Goal: Task Accomplishment & Management: Complete application form

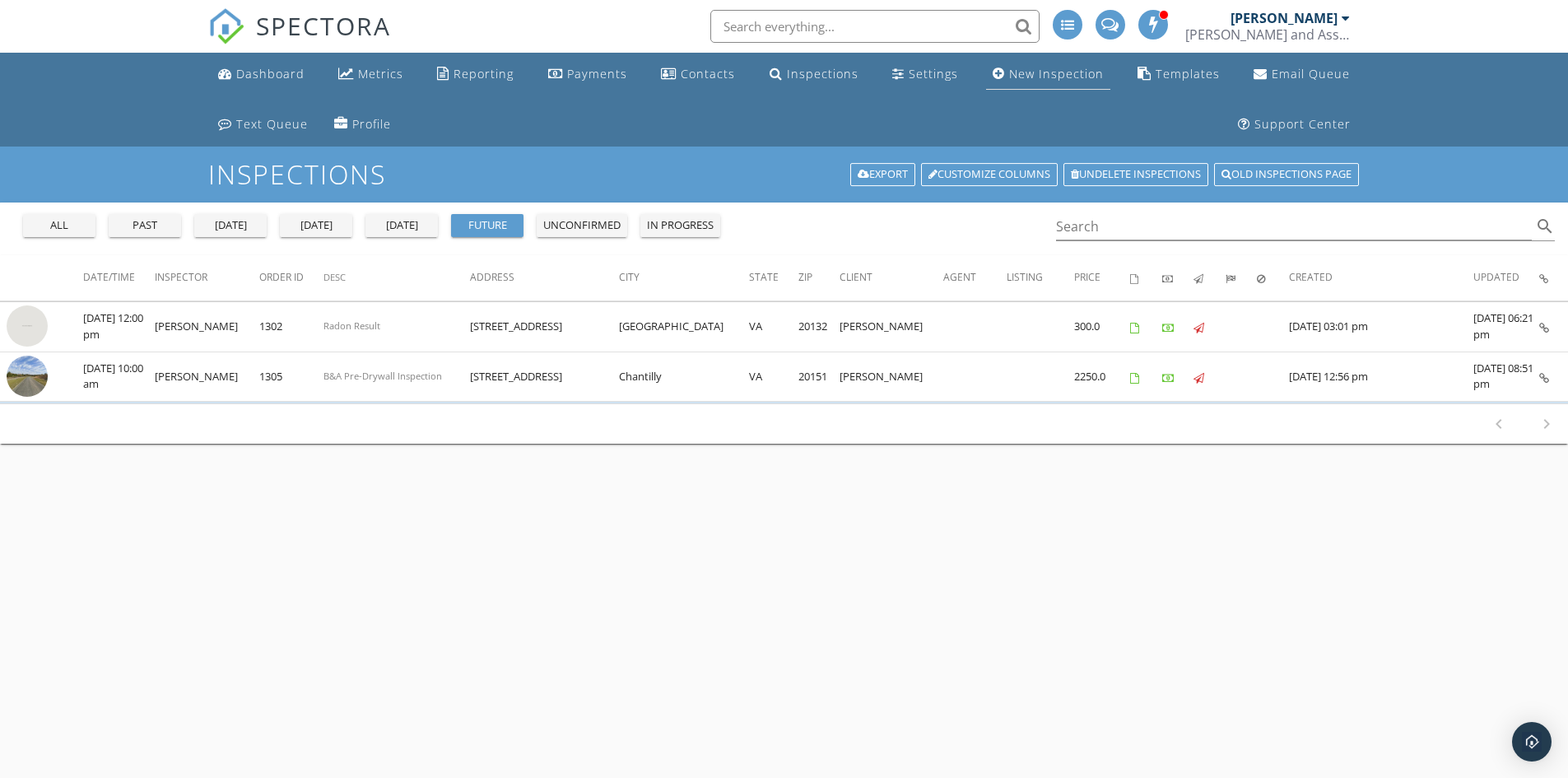
click at [1036, 75] on div "New Inspection" at bounding box center [1056, 73] width 95 height 15
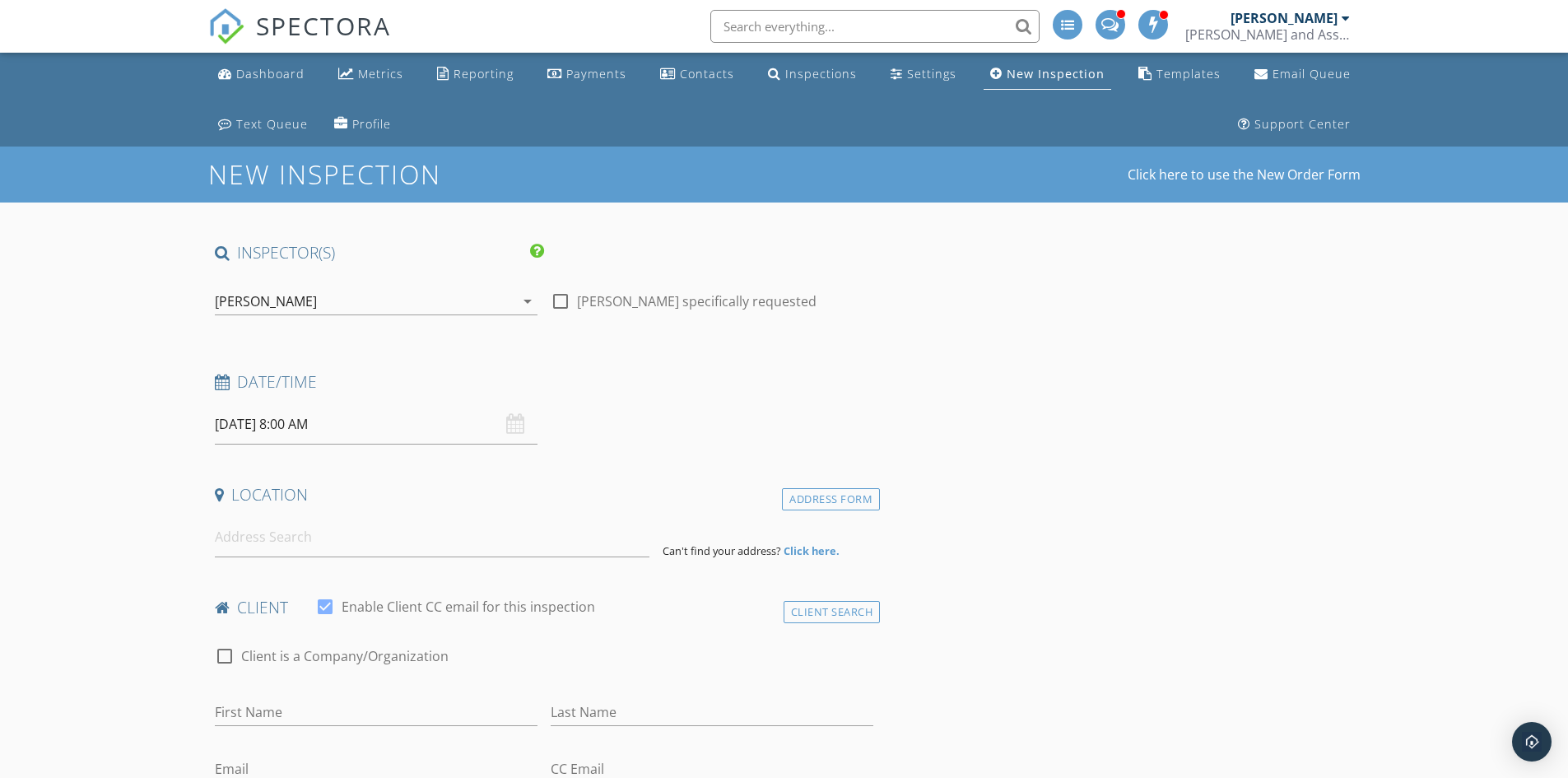
click at [263, 427] on input "09/29/2025 8:00 AM" at bounding box center [376, 424] width 322 height 40
select select "9"
type input "10/01/2025 8:00 AM"
type input "09"
type input "10/01/2025 9:00 AM"
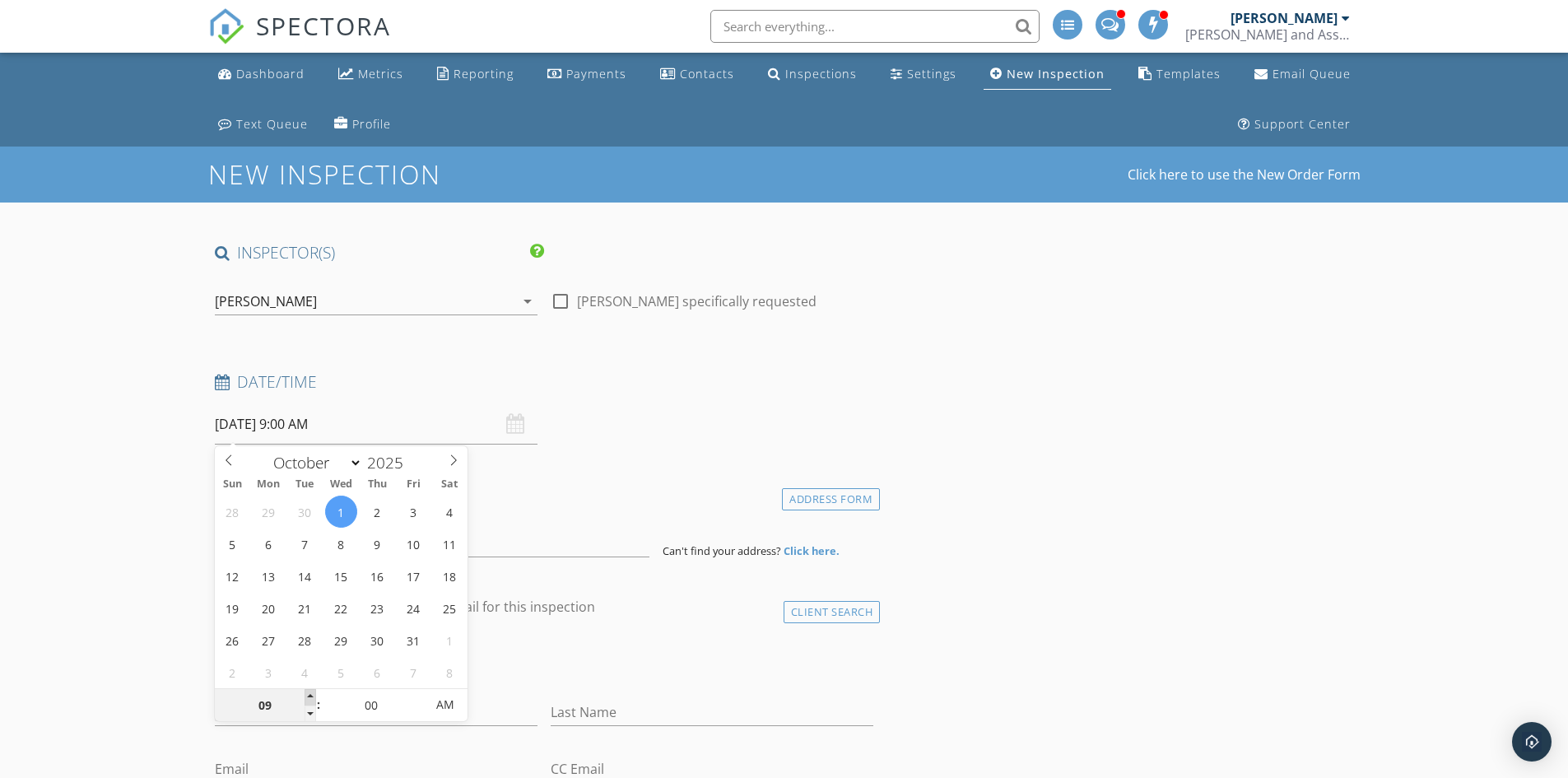
click at [308, 694] on span at bounding box center [311, 697] width 12 height 16
type input "10"
type input "10/01/2025 10:00 AM"
click at [308, 694] on span at bounding box center [311, 697] width 12 height 16
type input "11"
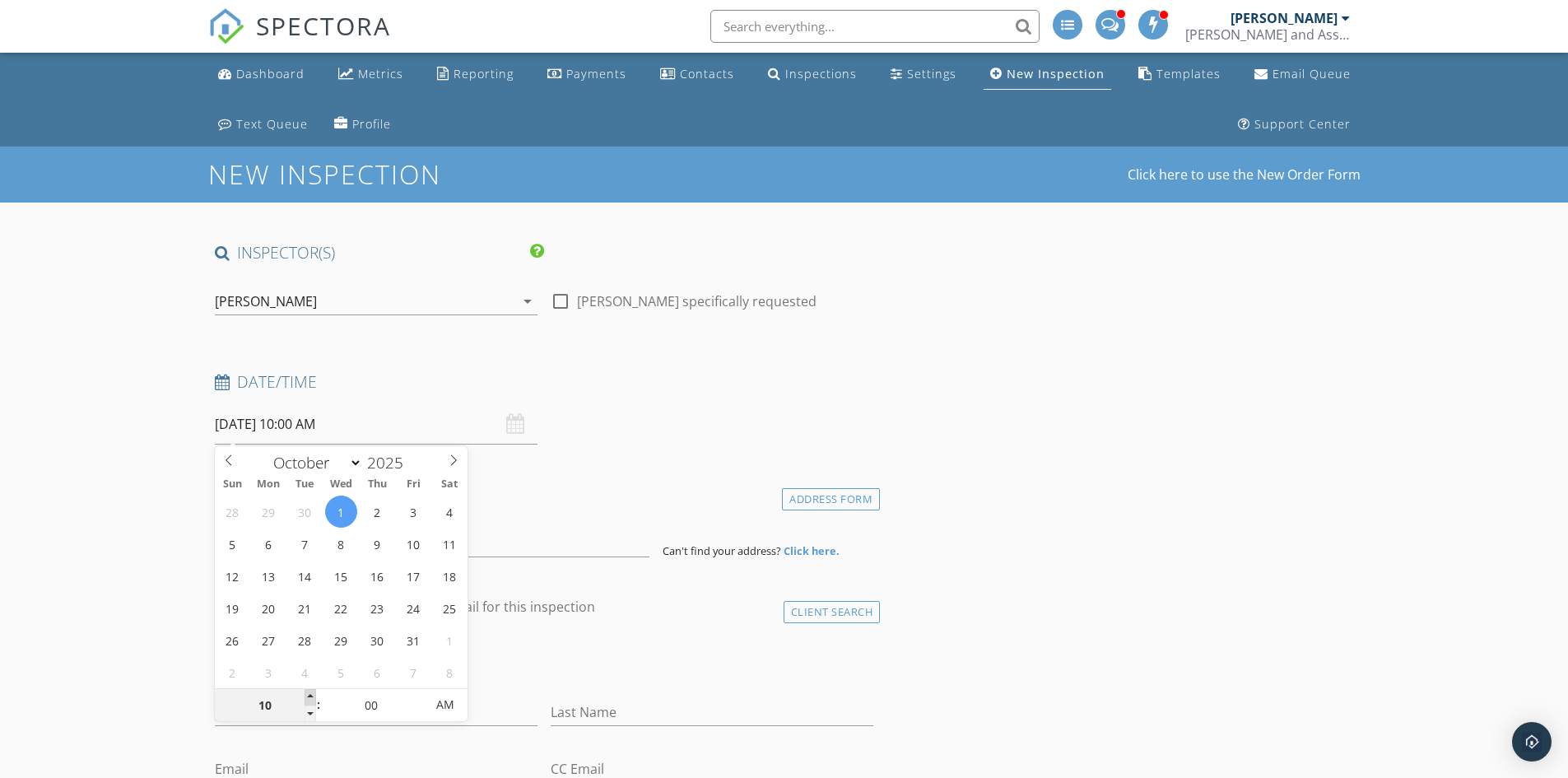
type input "10/01/2025 11:00 AM"
click at [308, 694] on span at bounding box center [311, 697] width 12 height 16
type input "12"
type input "10/01/2025 12:00 PM"
click at [308, 694] on span at bounding box center [311, 697] width 12 height 16
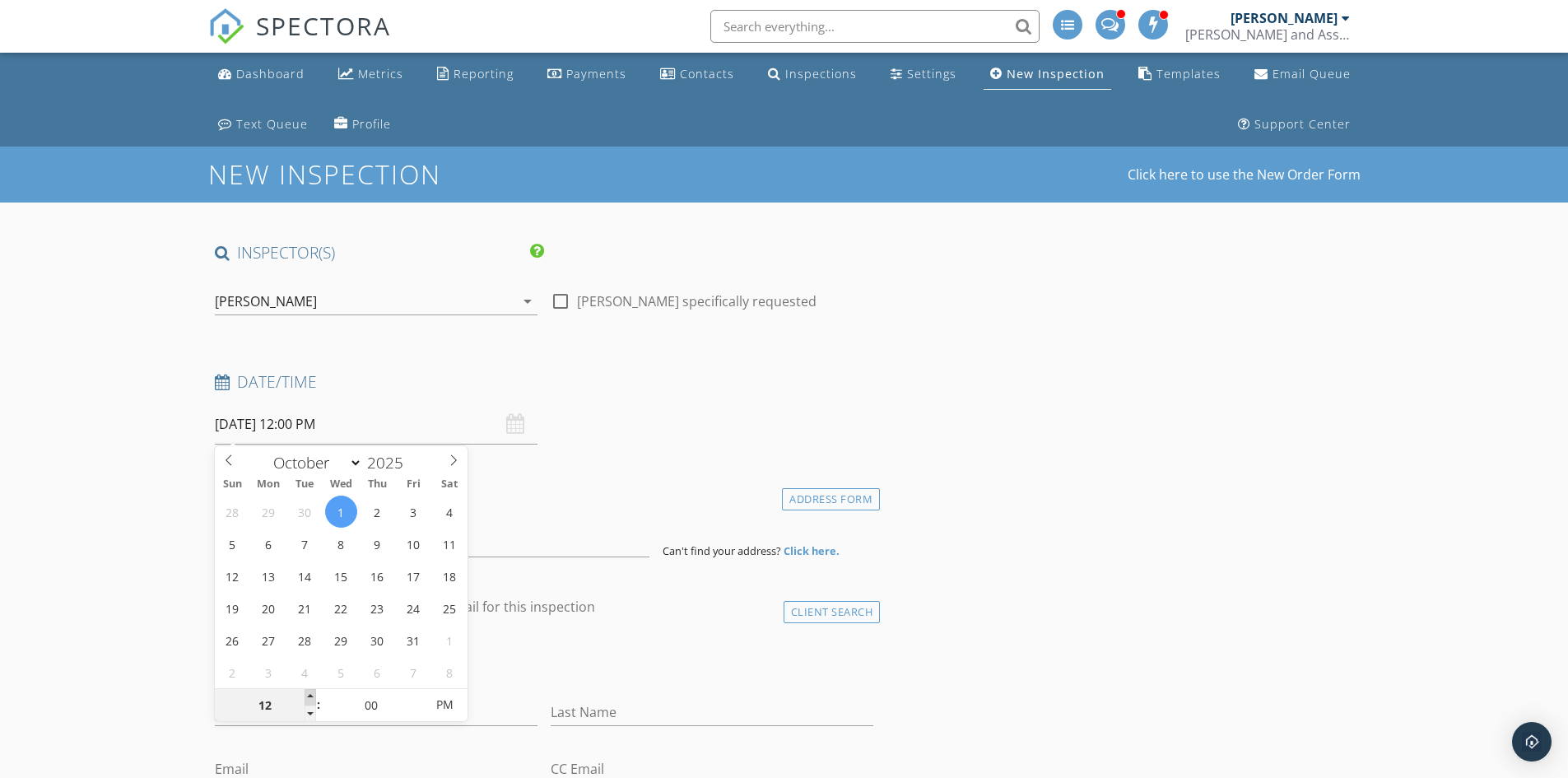
type input "01"
type input "10/01/2025 1:00 PM"
click at [308, 694] on span at bounding box center [311, 697] width 12 height 16
type input "05"
type input "10/01/2025 1:05 PM"
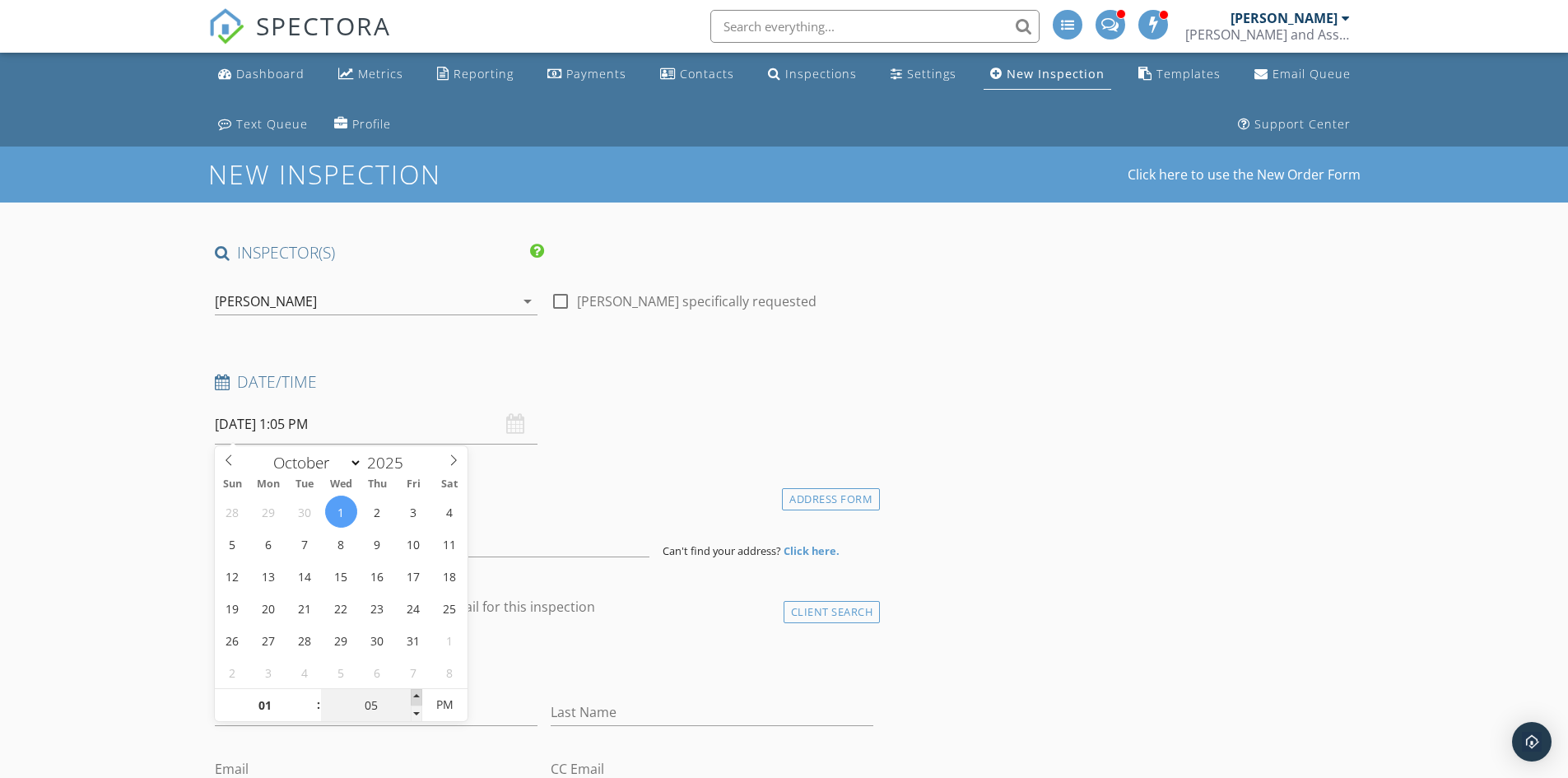
click at [416, 695] on span at bounding box center [416, 697] width 12 height 16
type input "10"
type input "10/01/2025 1:10 PM"
click at [416, 695] on span at bounding box center [416, 697] width 12 height 16
type input "15"
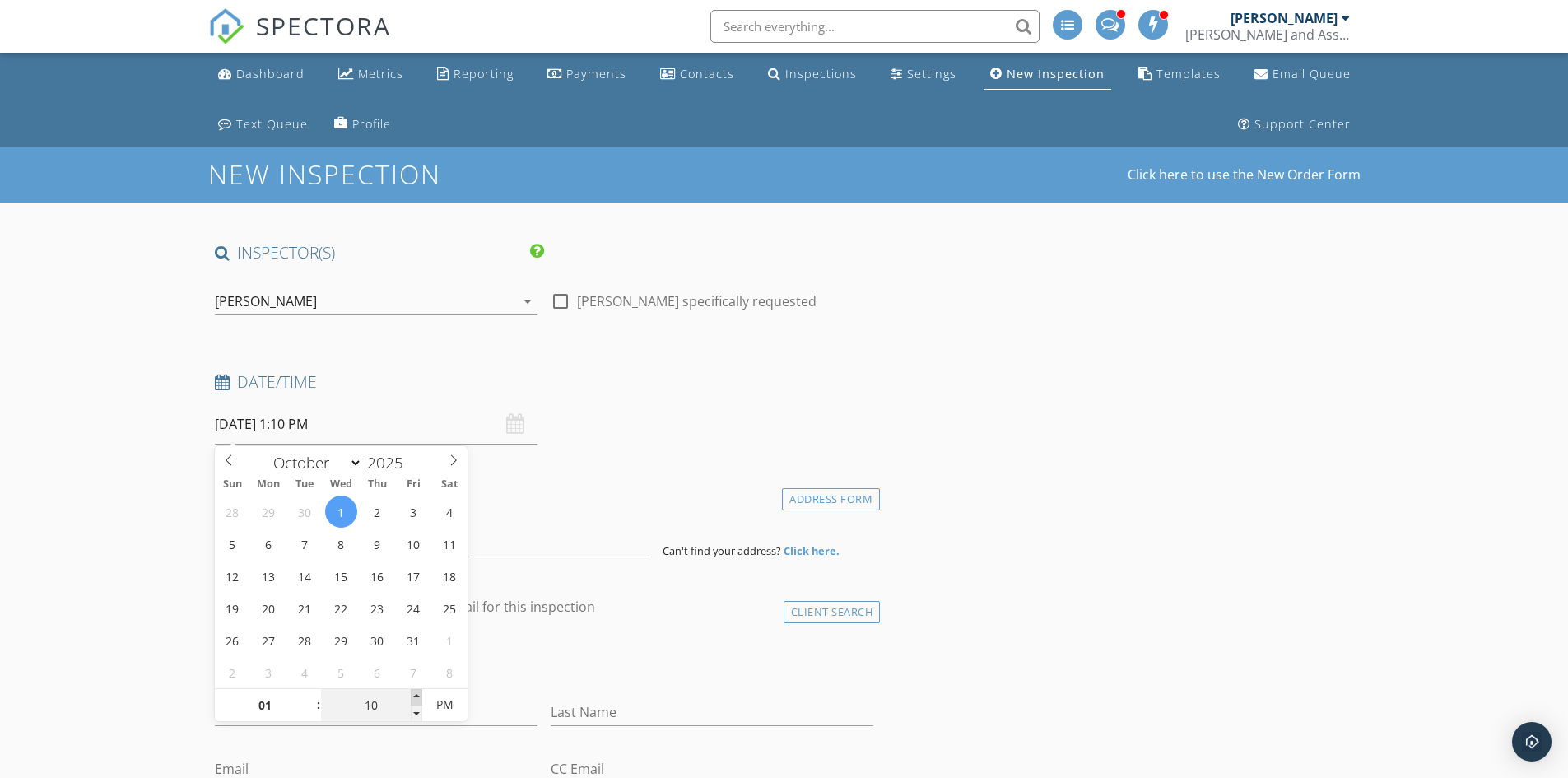
type input "10/01/2025 1:15 PM"
click at [416, 695] on span at bounding box center [416, 697] width 12 height 16
type input "20"
type input "10/01/2025 1:20 PM"
click at [416, 695] on span at bounding box center [416, 697] width 12 height 16
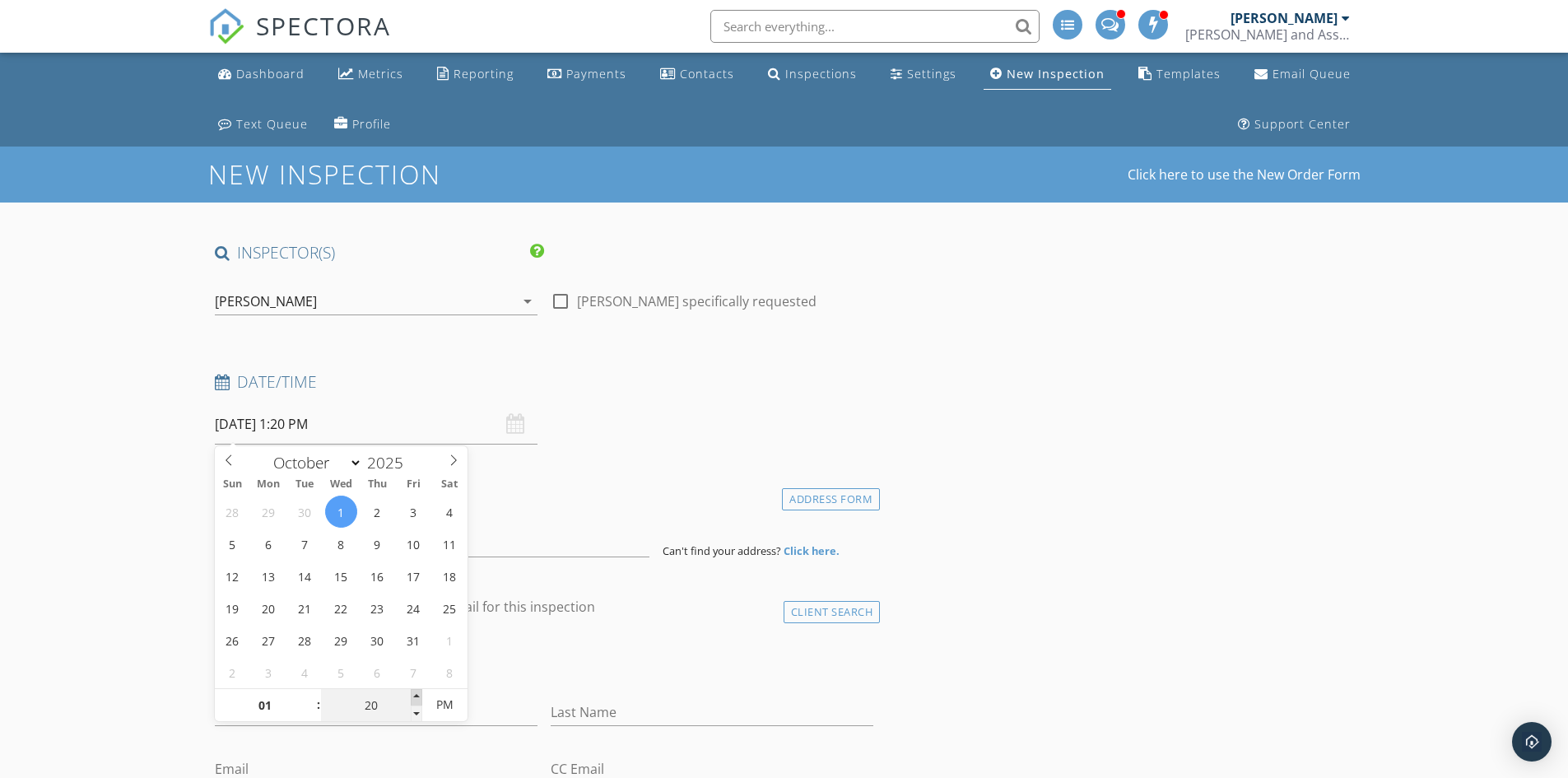
type input "25"
type input "10/01/2025 1:25 PM"
click at [416, 695] on span at bounding box center [416, 697] width 12 height 16
type input "30"
type input "[DATE] 1:30 PM"
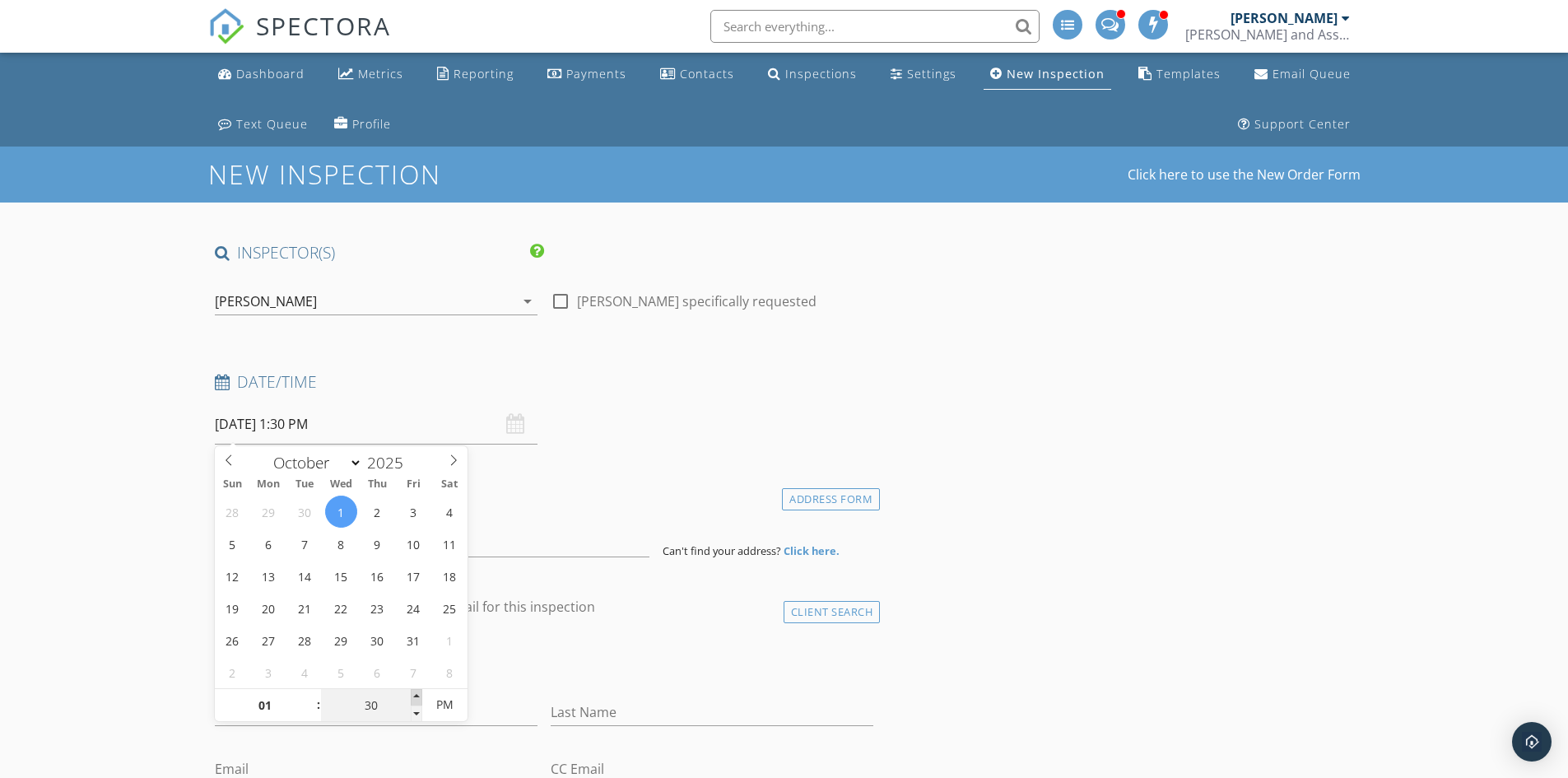
click at [416, 695] on span at bounding box center [416, 697] width 12 height 16
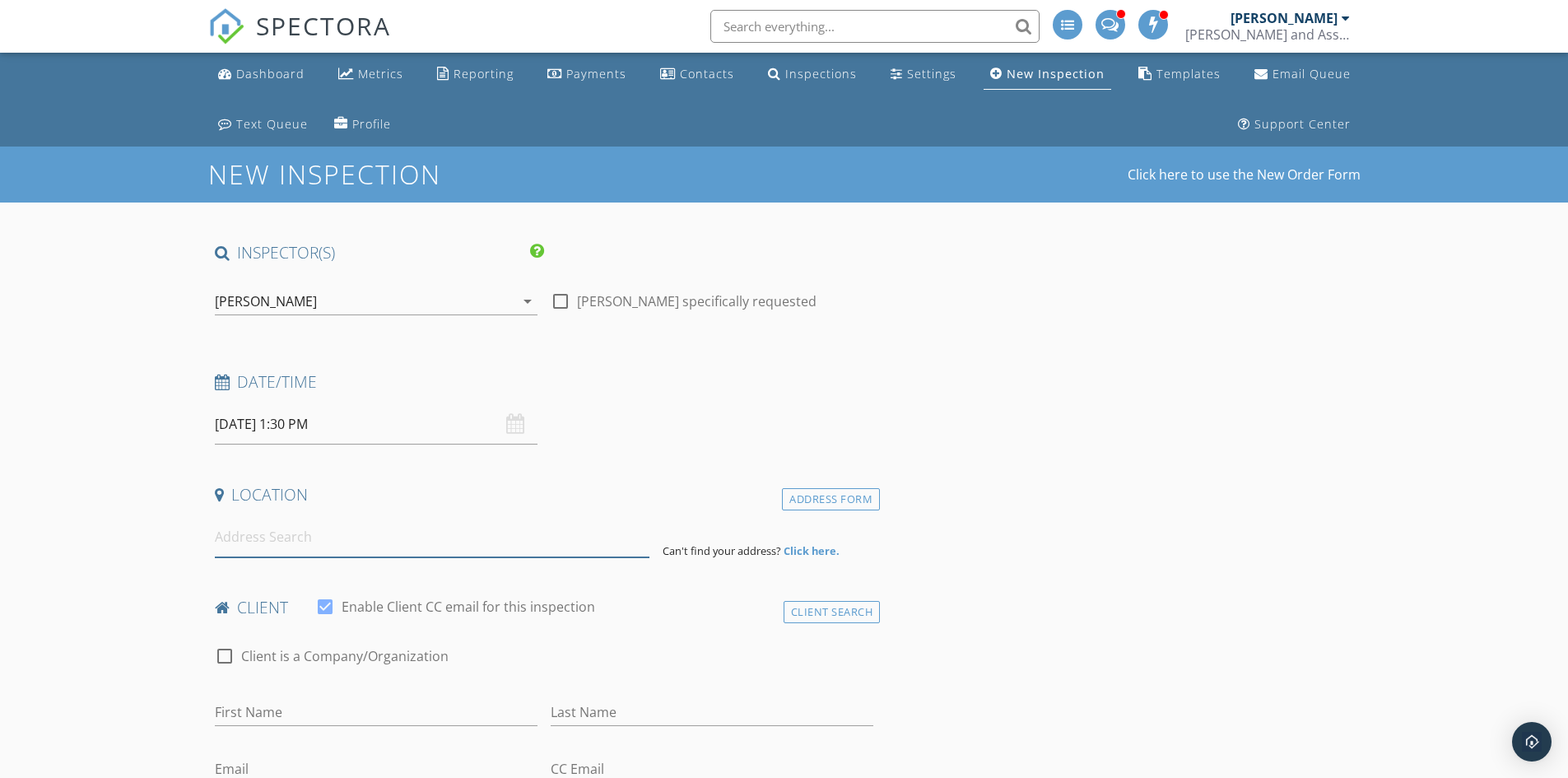
click at [378, 534] on input at bounding box center [432, 537] width 434 height 40
drag, startPoint x: 317, startPoint y: 544, endPoint x: 322, endPoint y: 537, distance: 8.6
click at [317, 543] on input at bounding box center [432, 537] width 434 height 40
paste input "6050 Sunstone Lane Haymarket VA 20169"
type input "6050 Sunstone Lane, Haymarket, VA 20169, USA"
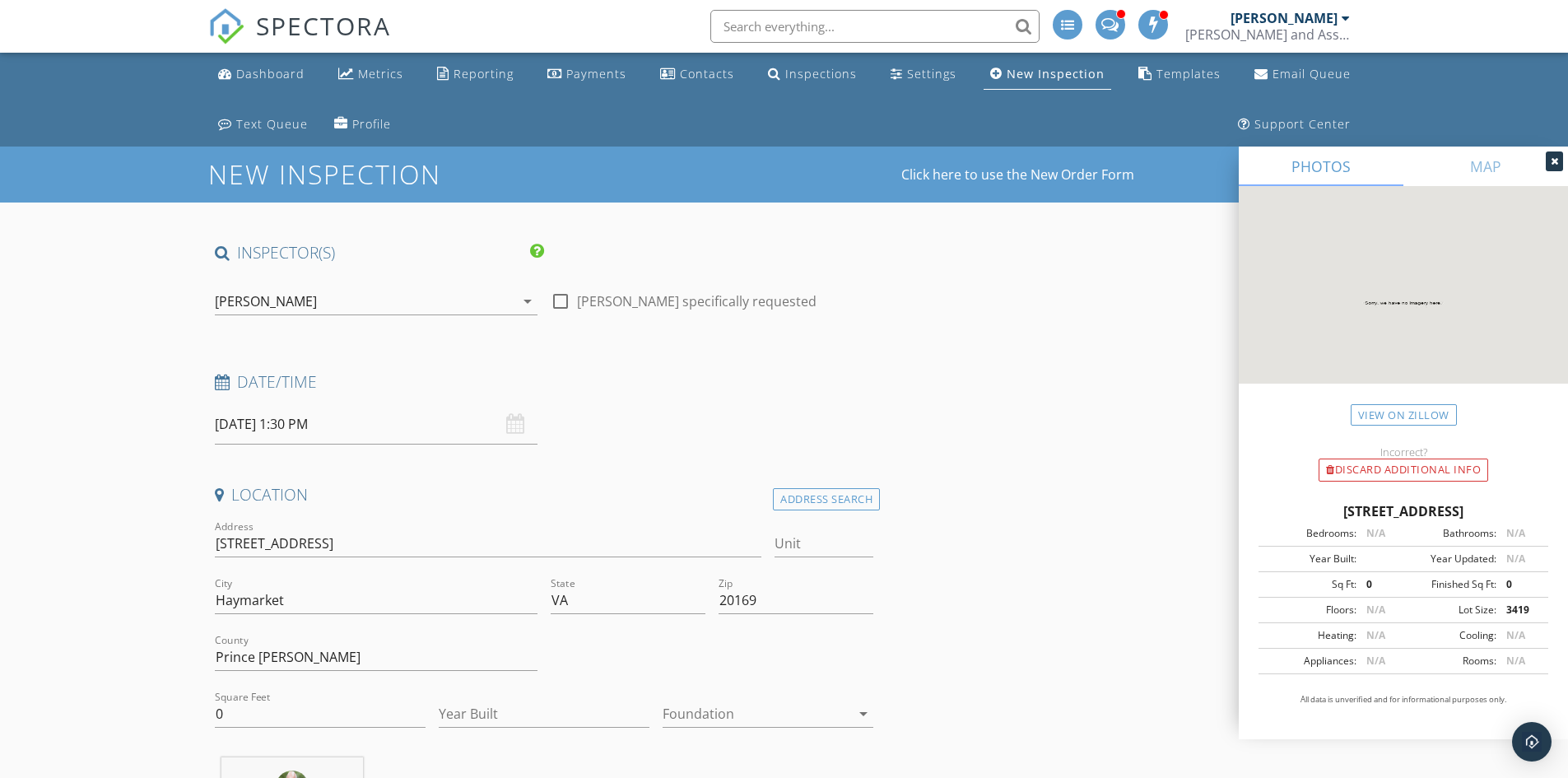
click at [1559, 158] on div at bounding box center [1554, 161] width 17 height 20
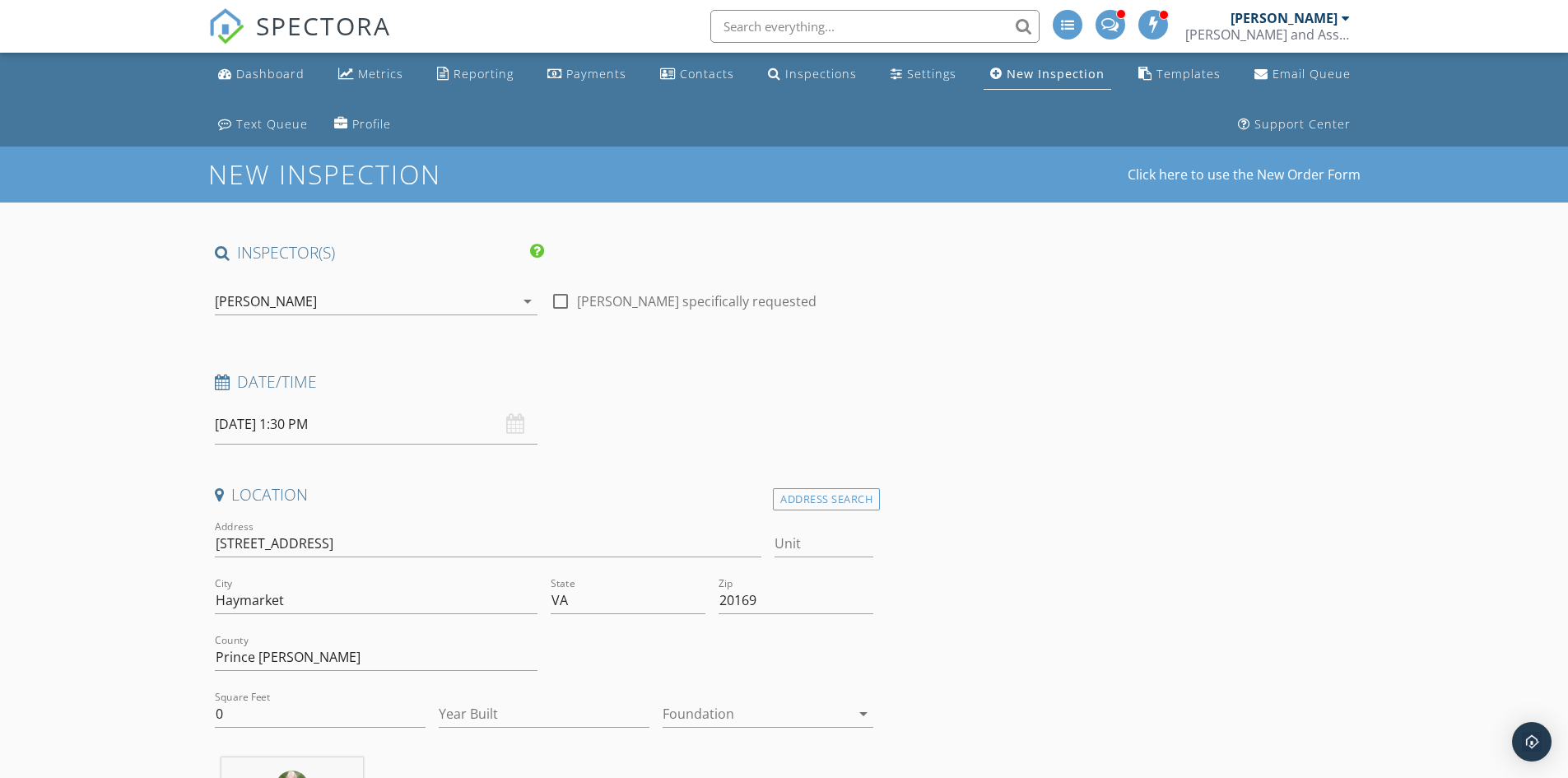
click at [774, 715] on div at bounding box center [757, 713] width 188 height 26
click at [792, 671] on div "Basement" at bounding box center [768, 669] width 184 height 20
click at [826, 553] on input "Unit" at bounding box center [824, 543] width 99 height 27
type input "Lot #"
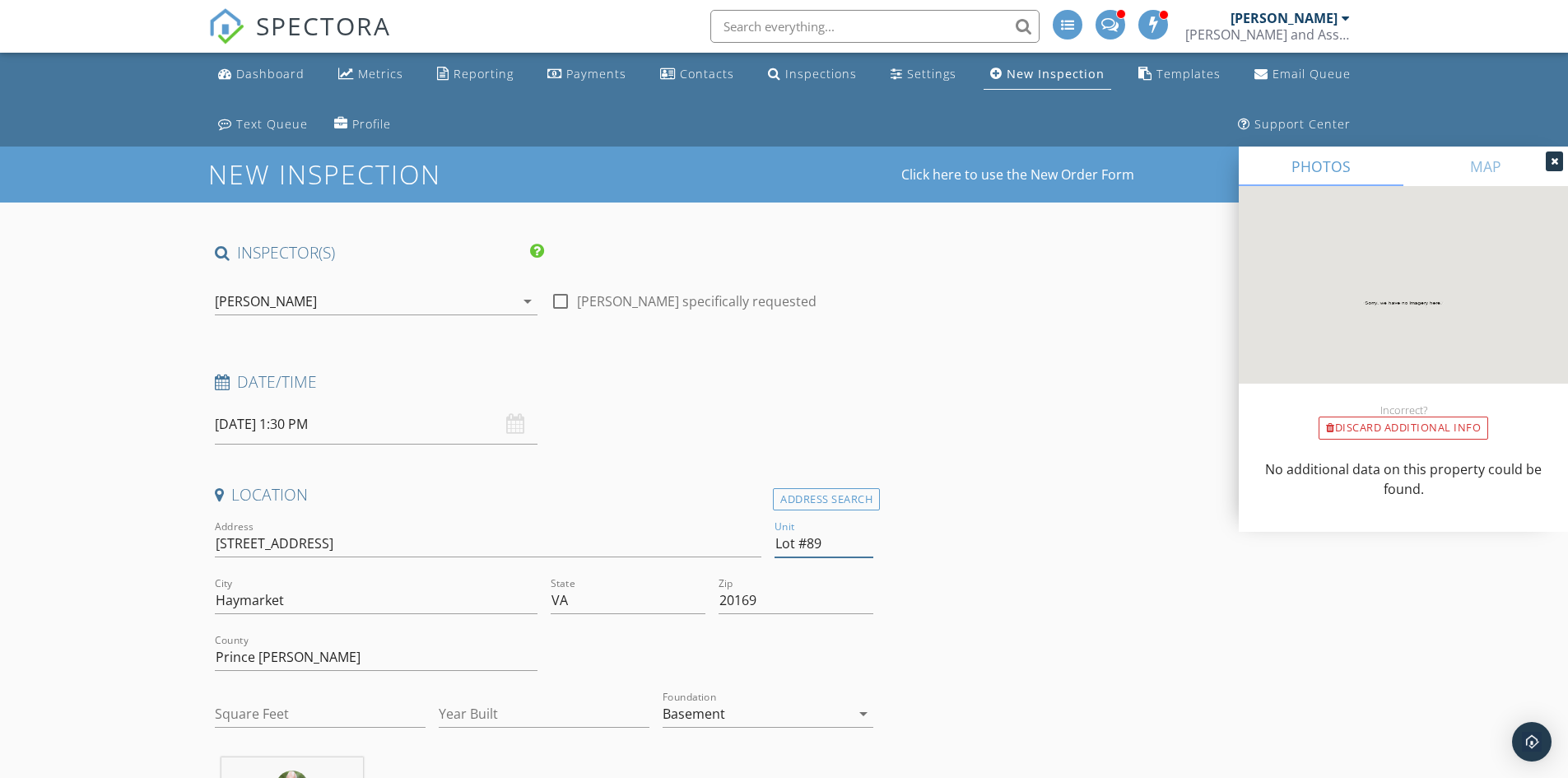
type input "Lot #89"
drag, startPoint x: 1015, startPoint y: 538, endPoint x: 1024, endPoint y: 519, distance: 21.0
click at [1561, 160] on div at bounding box center [1554, 161] width 17 height 20
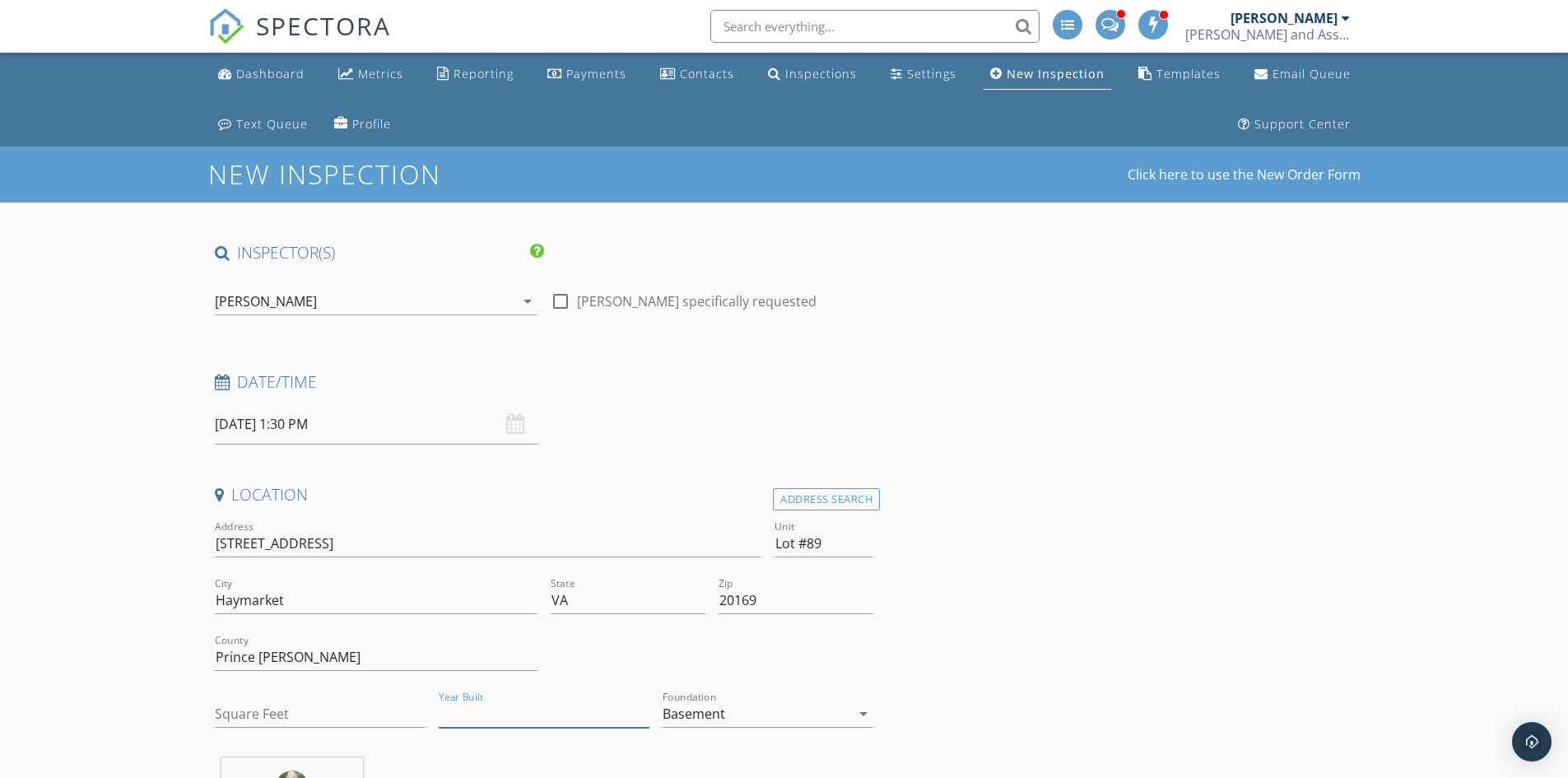
click at [469, 717] on input "Year Built" at bounding box center [543, 714] width 211 height 27
type input "2025"
click at [358, 719] on input "Square Feet" at bounding box center [320, 714] width 211 height 27
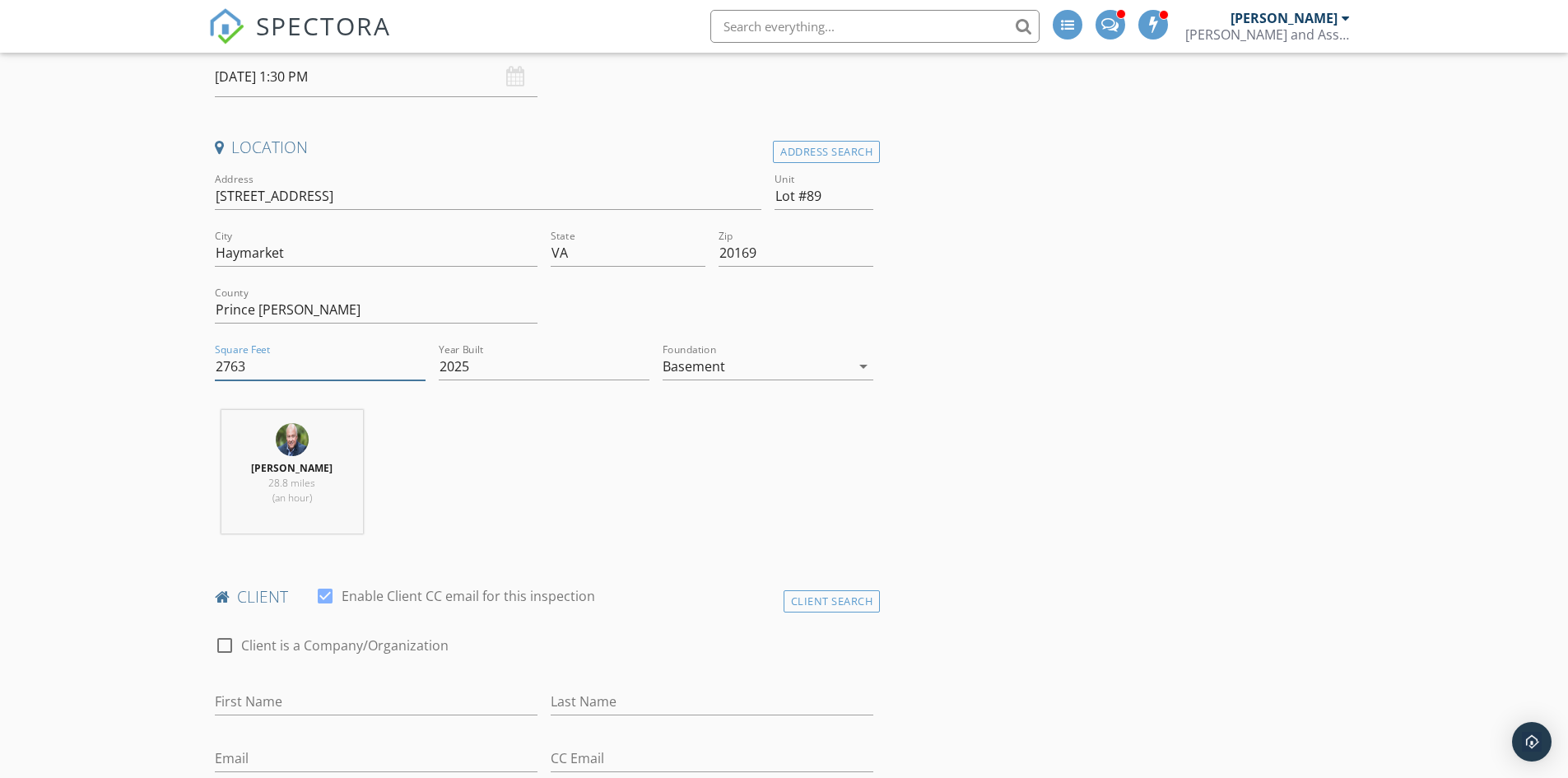
scroll to position [494, 0]
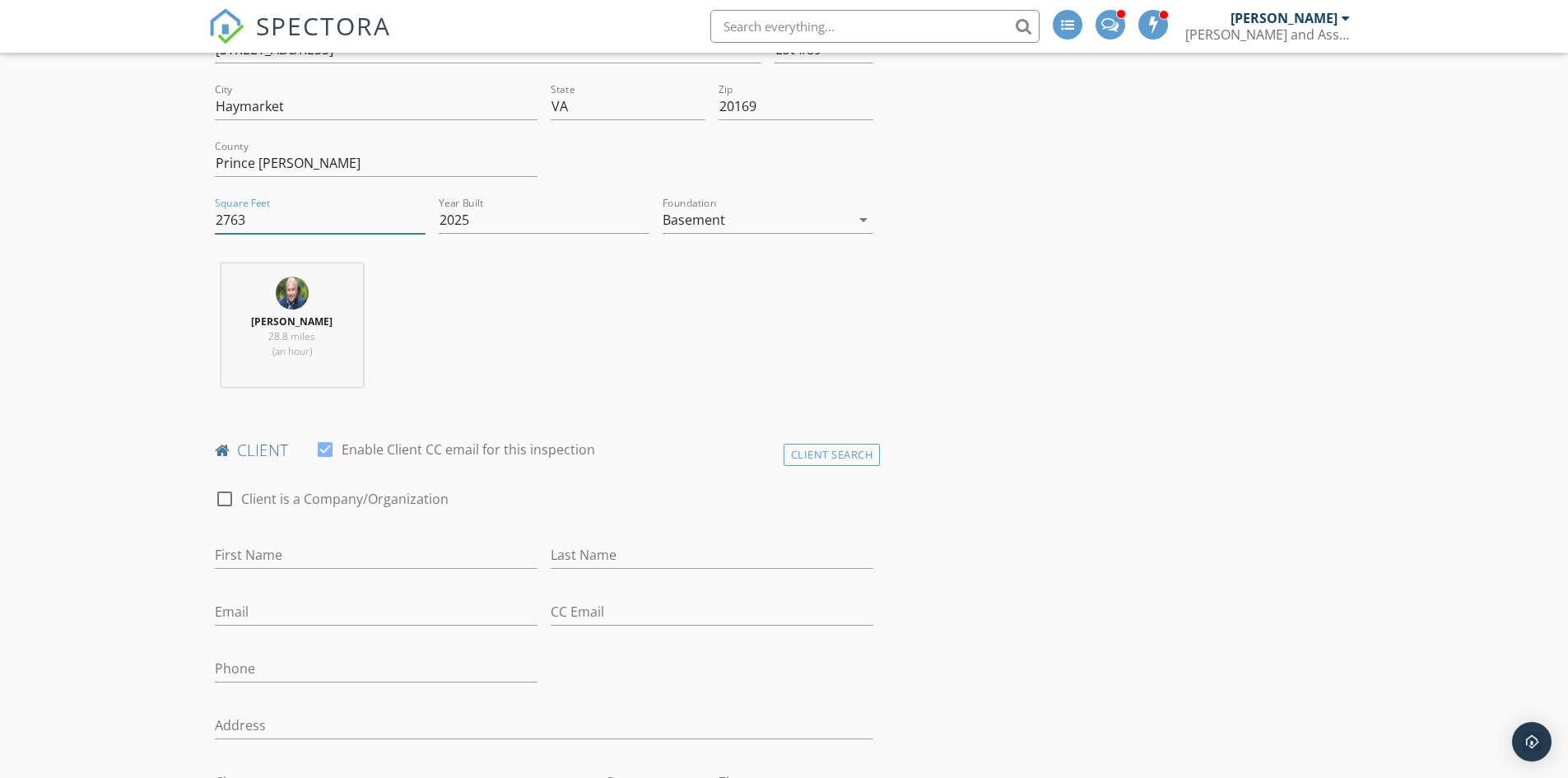
type input "2763"
click at [323, 546] on input "First Name" at bounding box center [376, 555] width 322 height 27
type input "[PERSON_NAME]"
click at [608, 555] on input "Last Name" at bounding box center [711, 555] width 322 height 27
type input "[PERSON_NAME]"
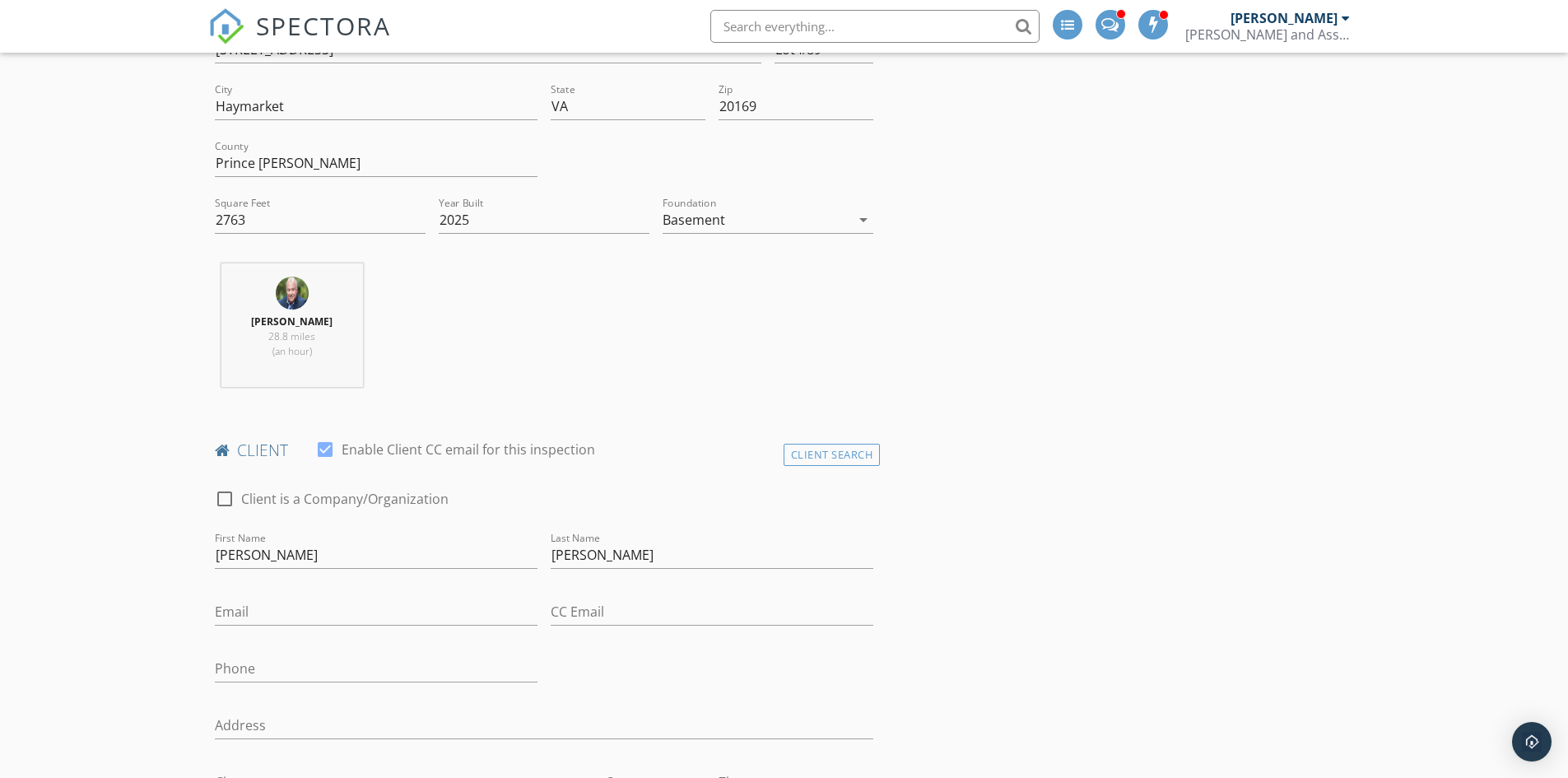
click at [276, 616] on input "Email" at bounding box center [376, 612] width 322 height 27
paste input "[EMAIL_ADDRESS][DOMAIN_NAME]"
type input "[EMAIL_ADDRESS][DOMAIN_NAME]"
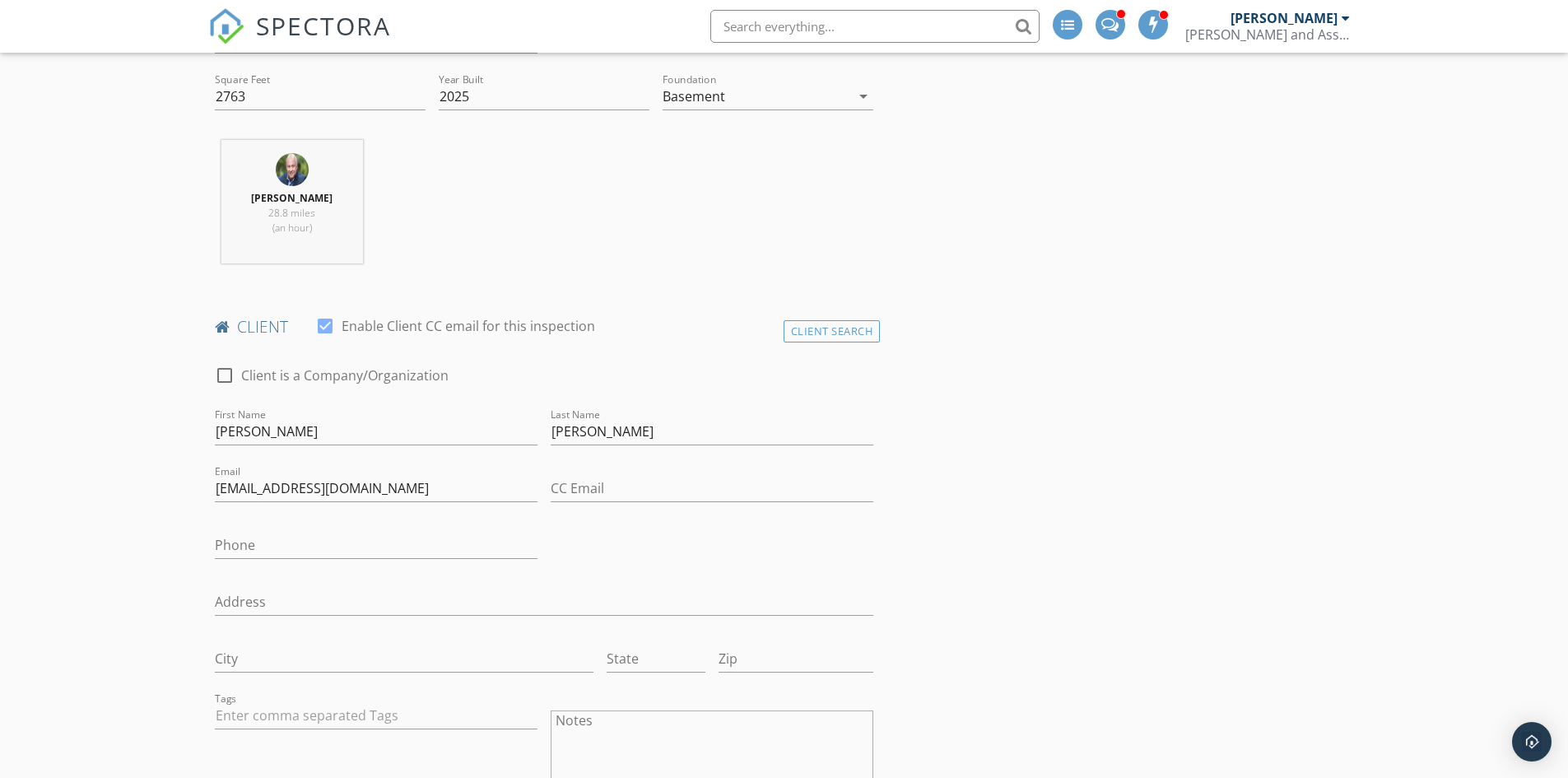
scroll to position [823, 0]
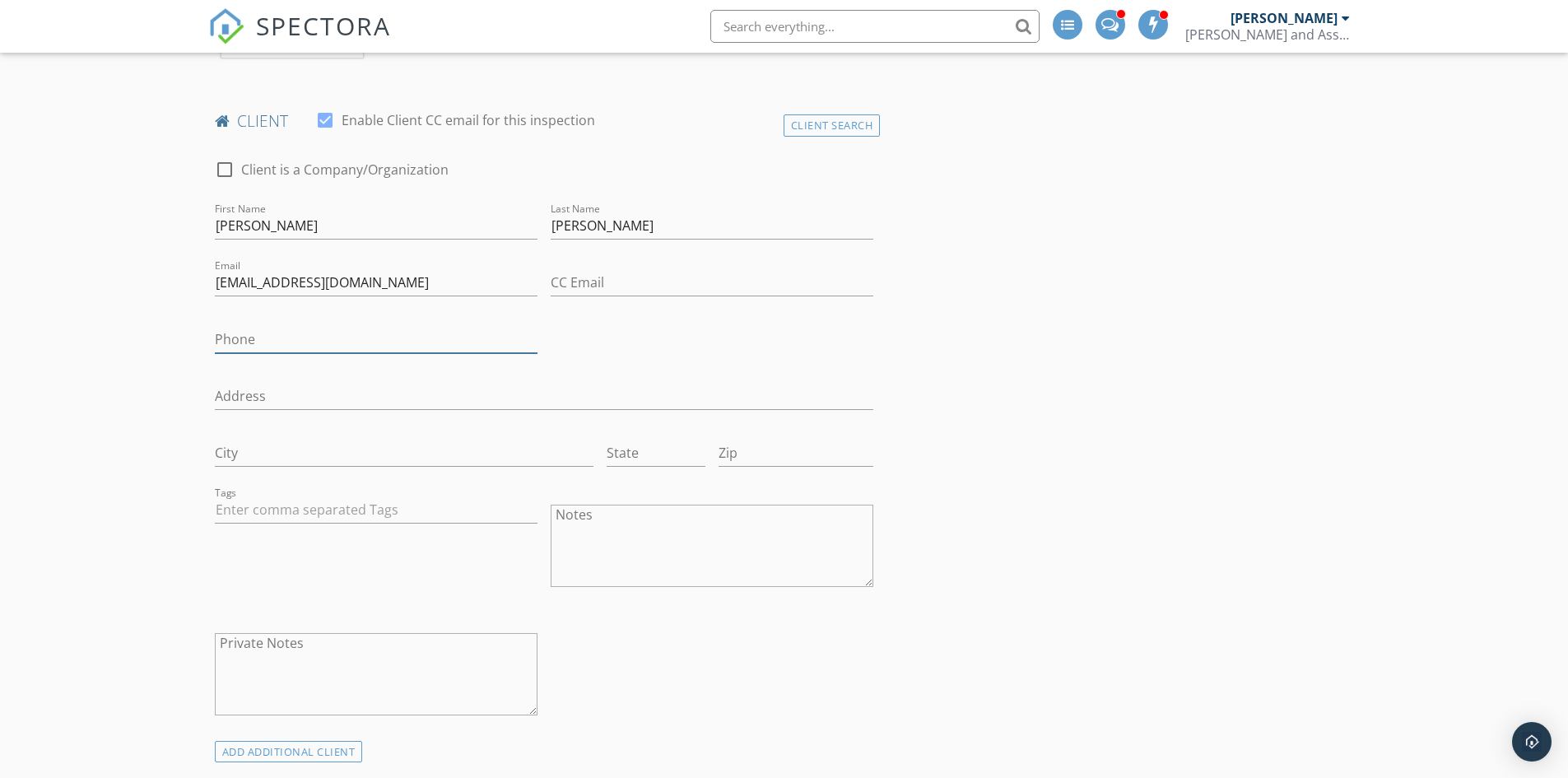
click at [221, 341] on input "Phone" at bounding box center [376, 340] width 322 height 27
type input "[PHONE_NUMBER]"
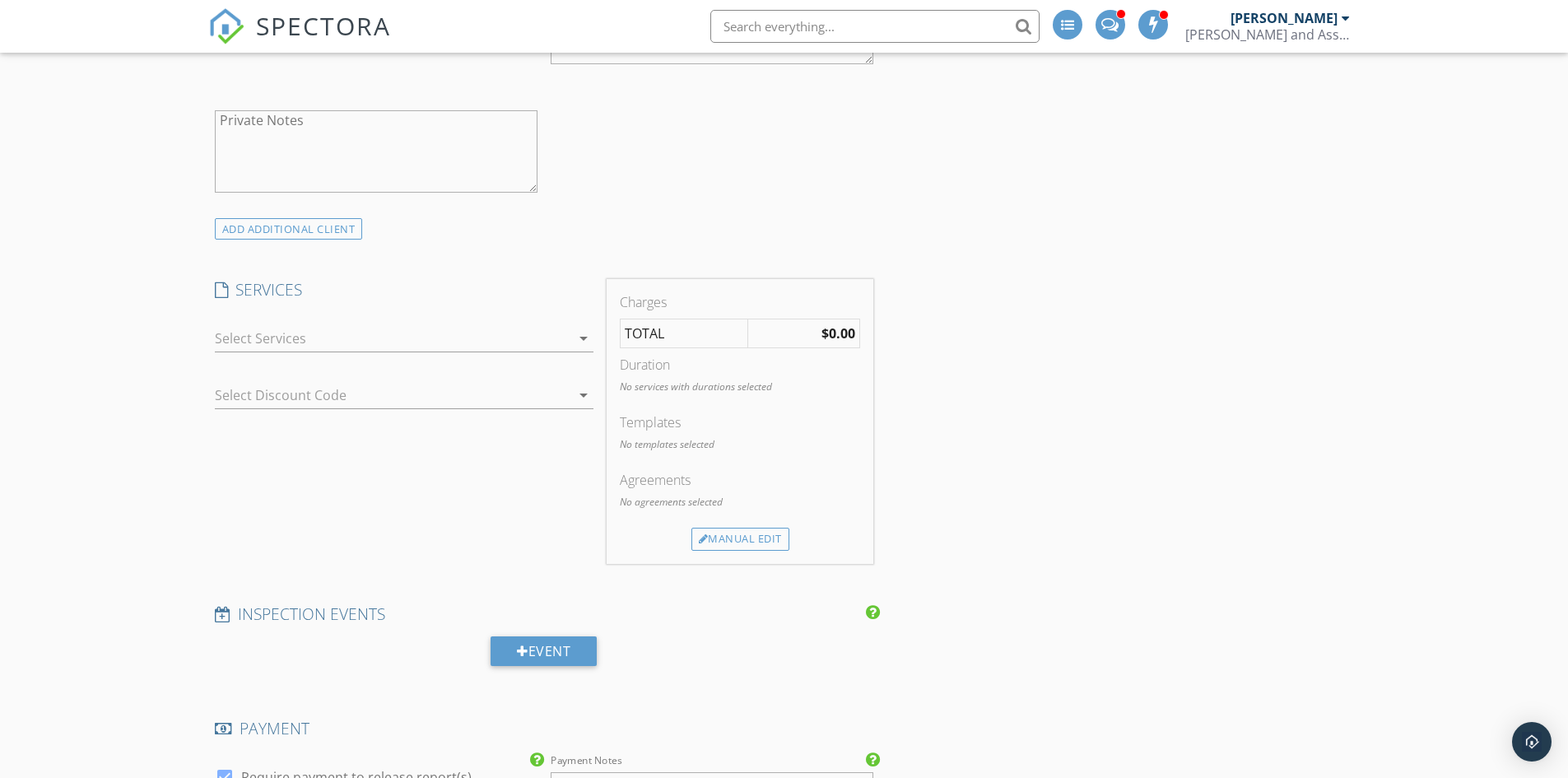
scroll to position [1399, 0]
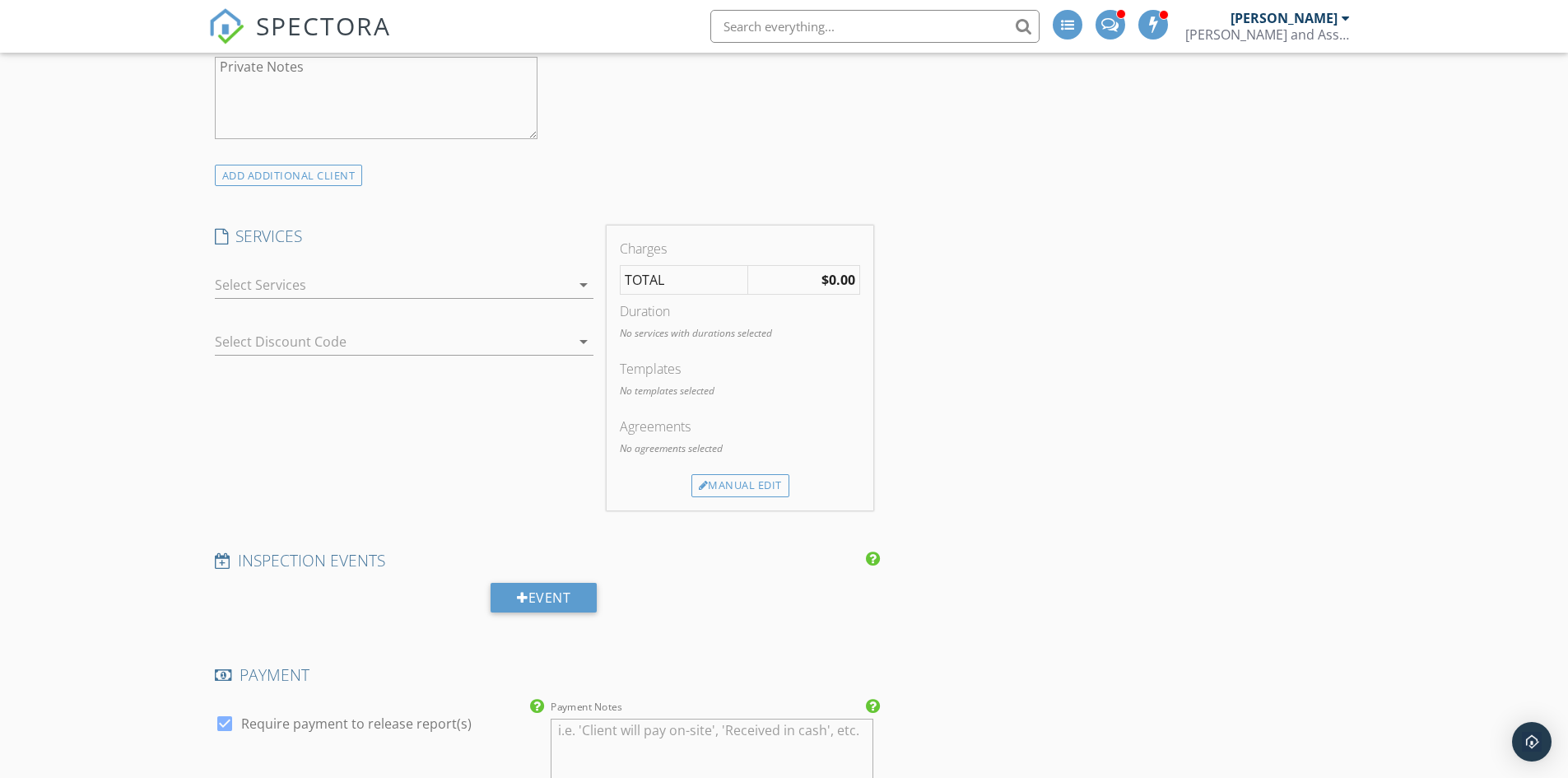
click at [577, 281] on icon "arrow_drop_down" at bounding box center [583, 284] width 20 height 20
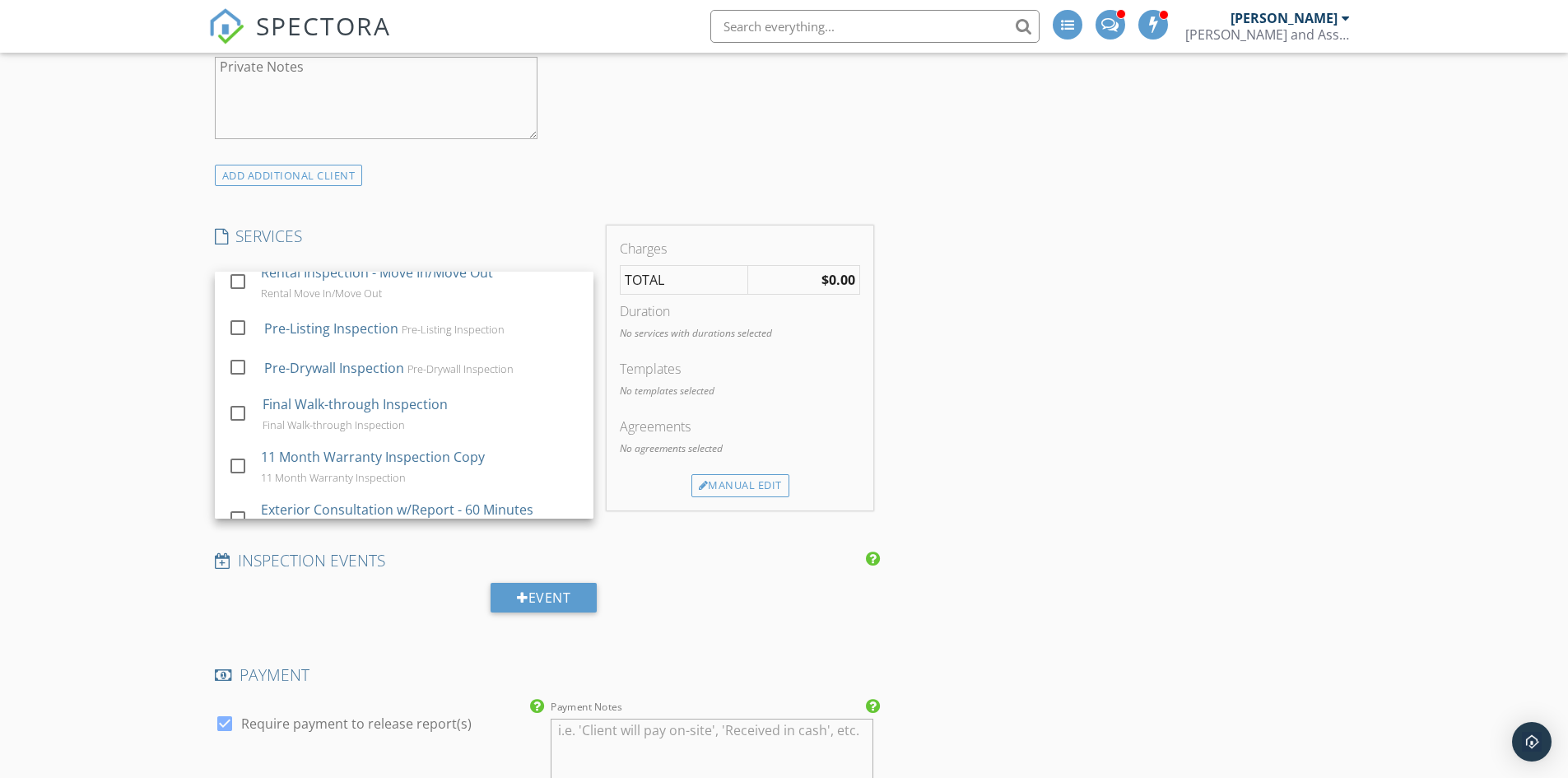
scroll to position [411, 0]
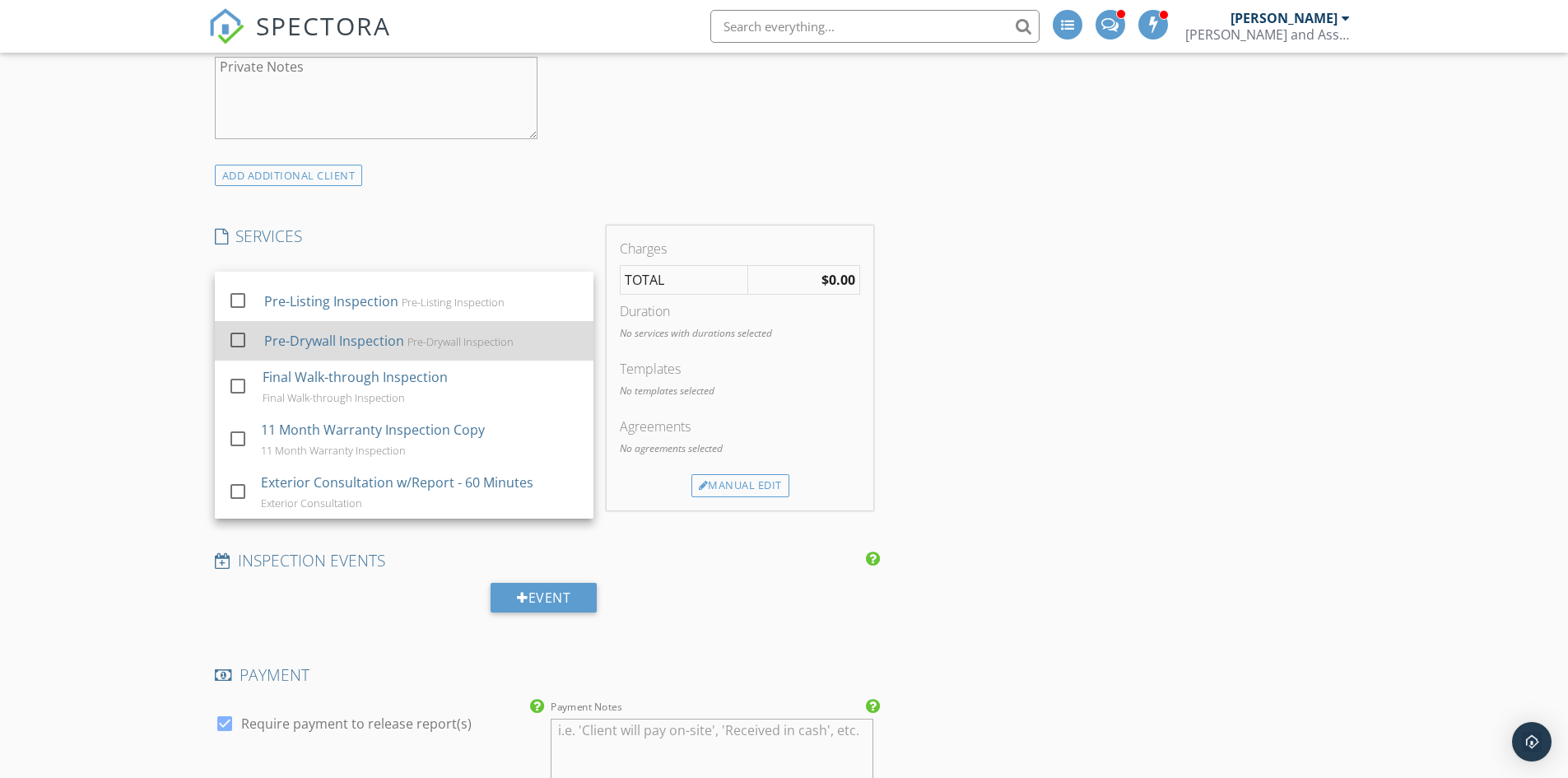
click at [241, 340] on div at bounding box center [237, 340] width 28 height 28
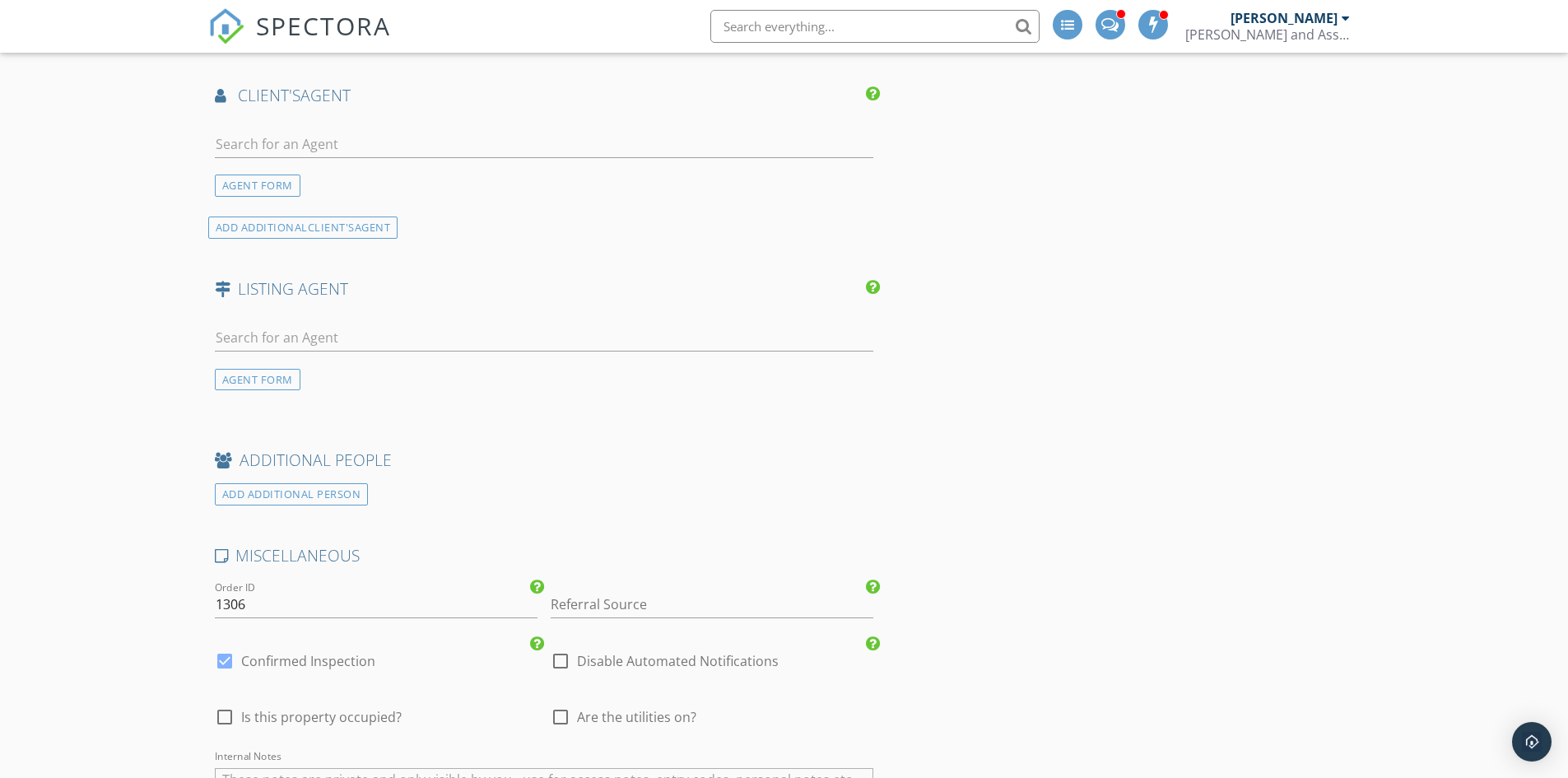
scroll to position [2387, 0]
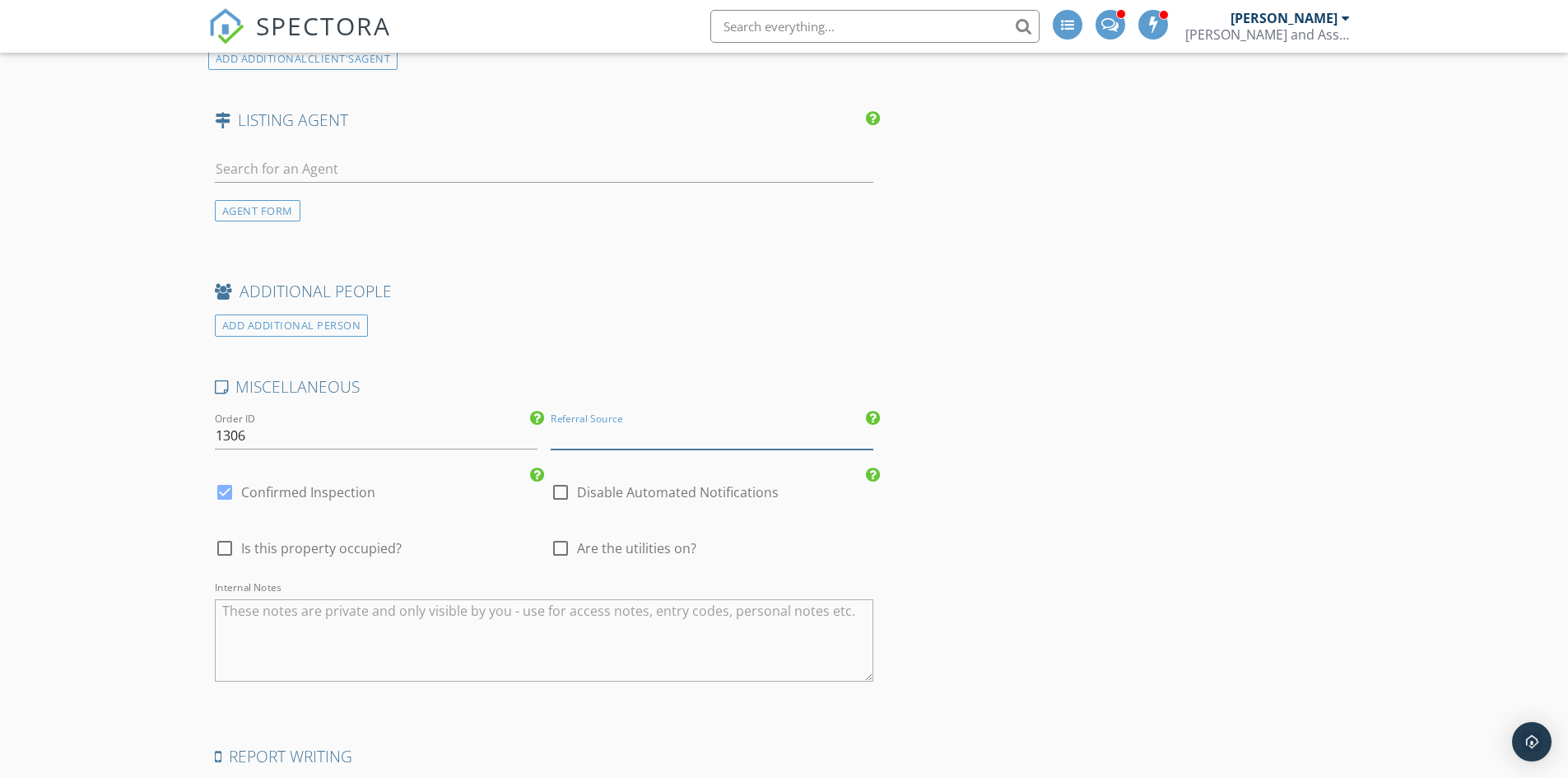
click at [656, 441] on input "Referral Source" at bounding box center [711, 436] width 322 height 27
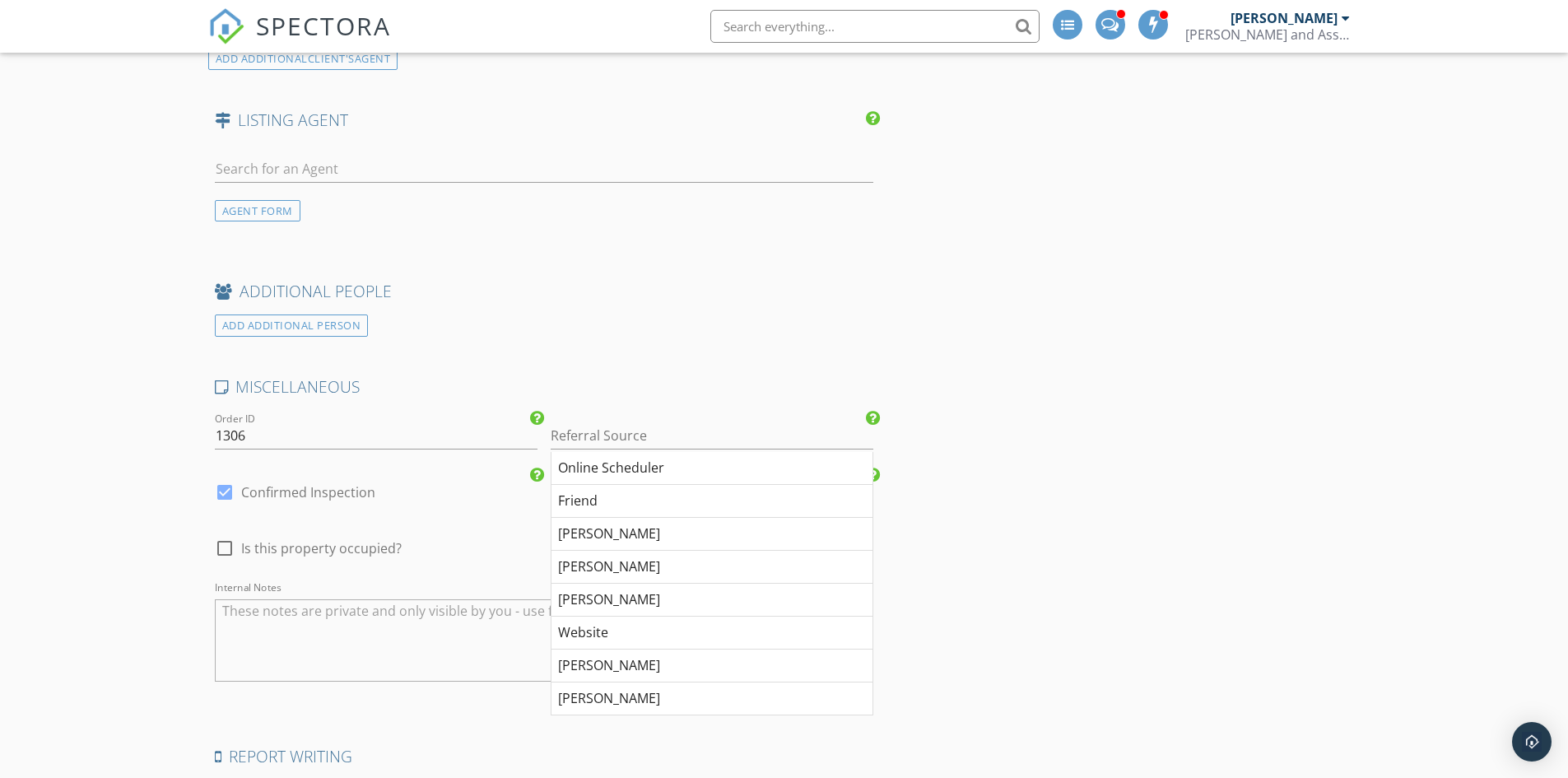
drag, startPoint x: 702, startPoint y: 635, endPoint x: 723, endPoint y: 624, distance: 23.7
click at [703, 635] on div "Website" at bounding box center [711, 633] width 321 height 33
type input "Website"
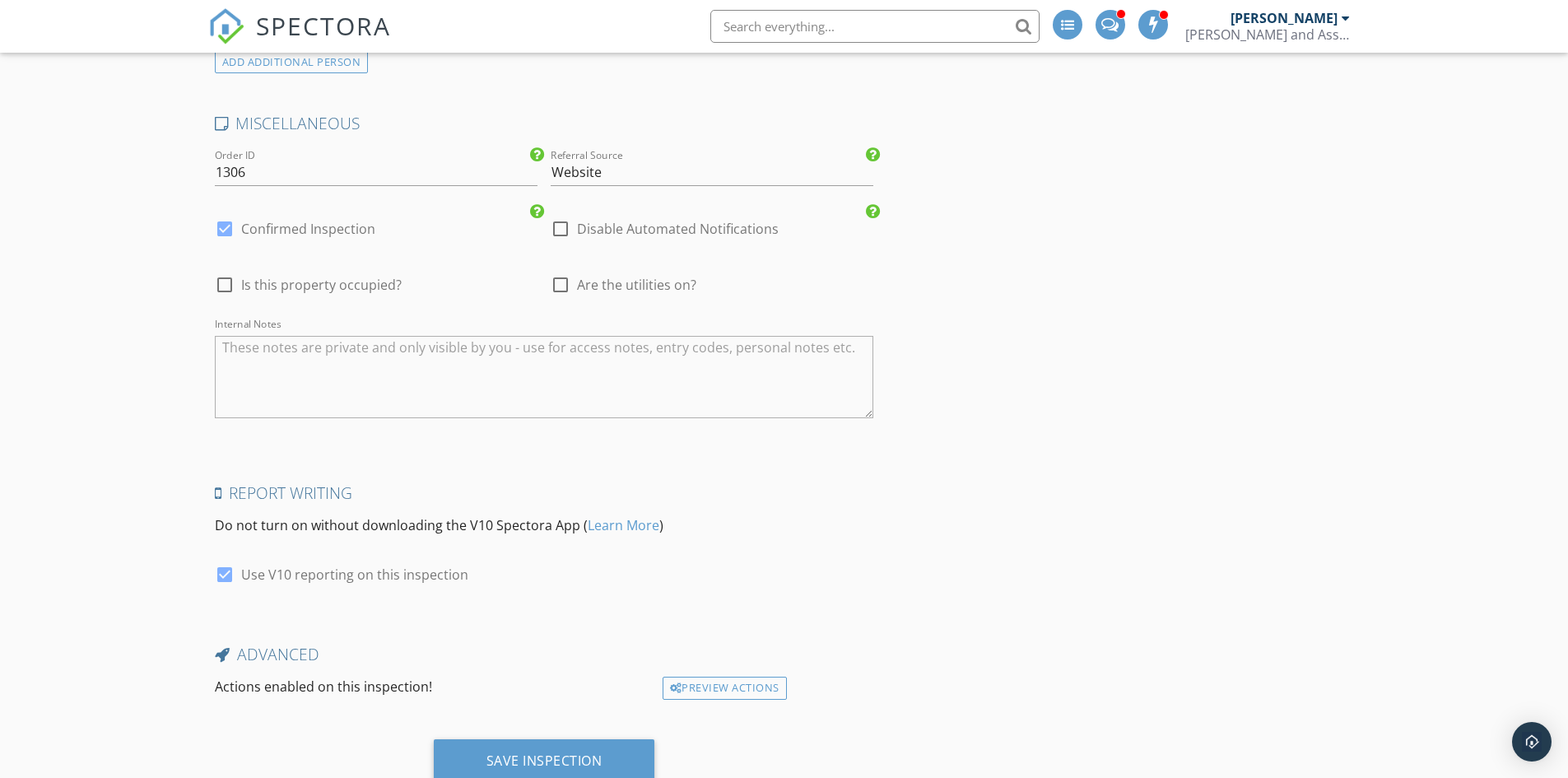
scroll to position [2708, 0]
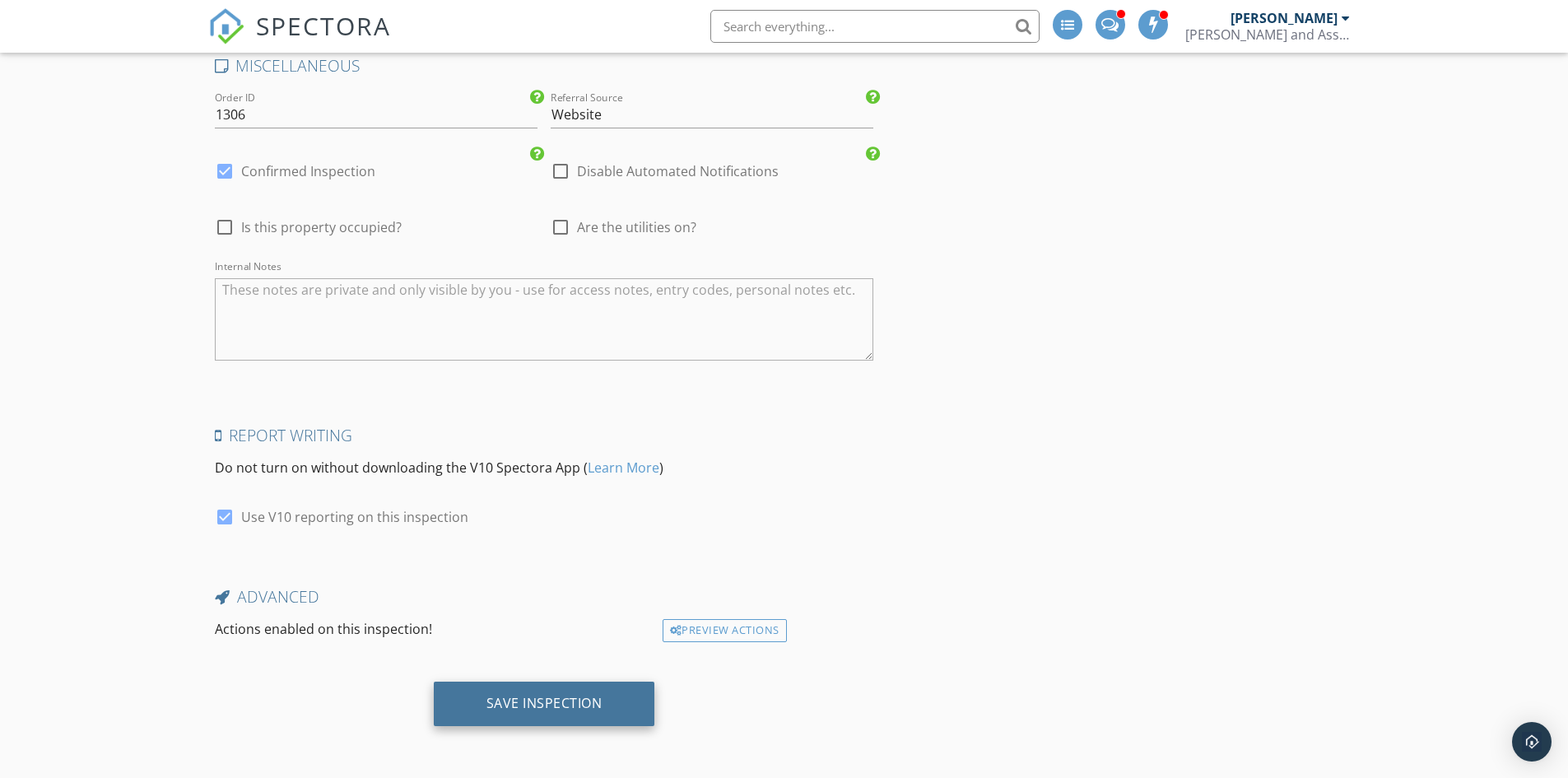
click at [508, 714] on div "Save Inspection" at bounding box center [544, 704] width 222 height 44
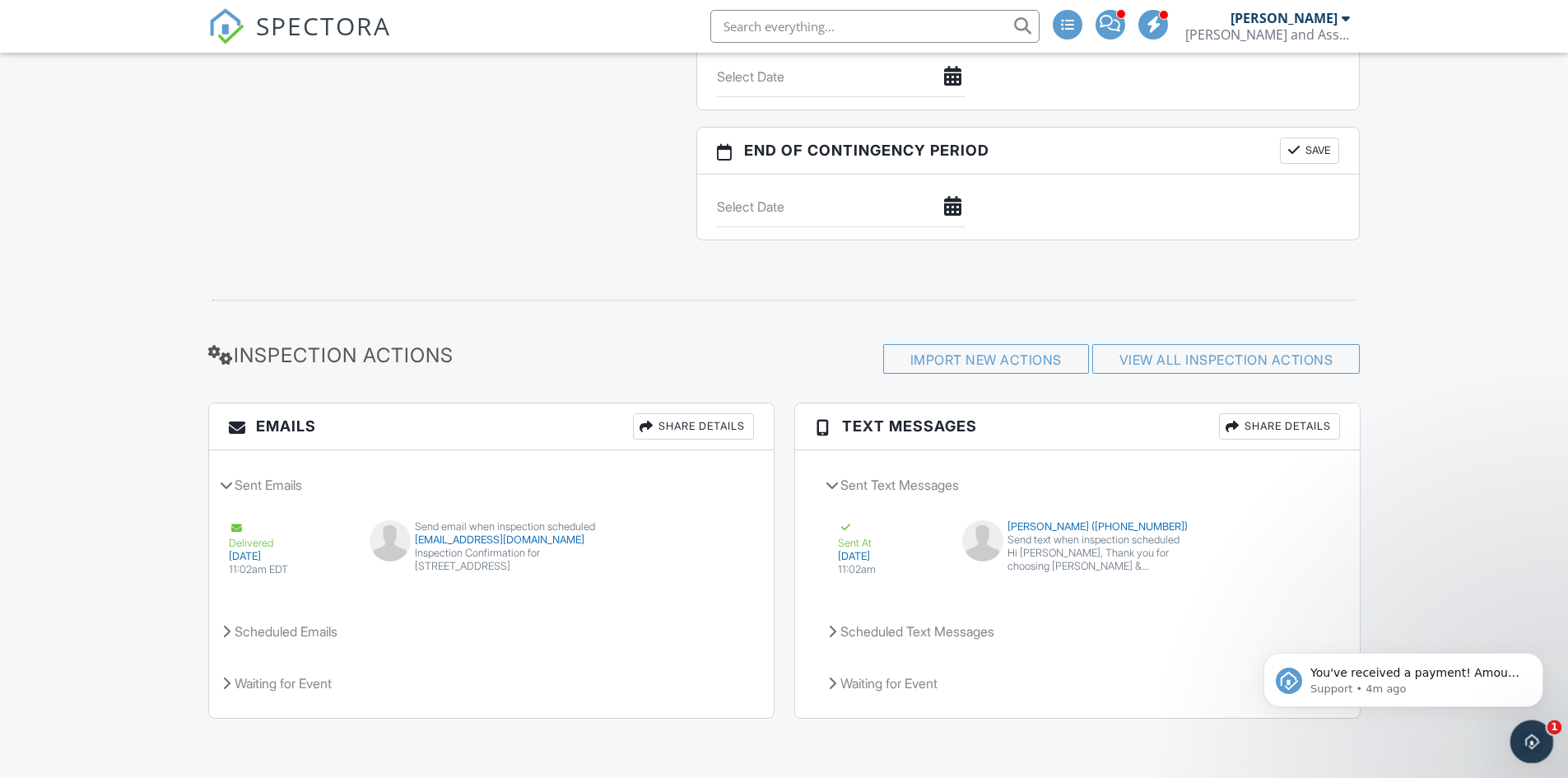
click at [1530, 733] on icon "Open Intercom Messenger" at bounding box center [1530, 739] width 12 height 13
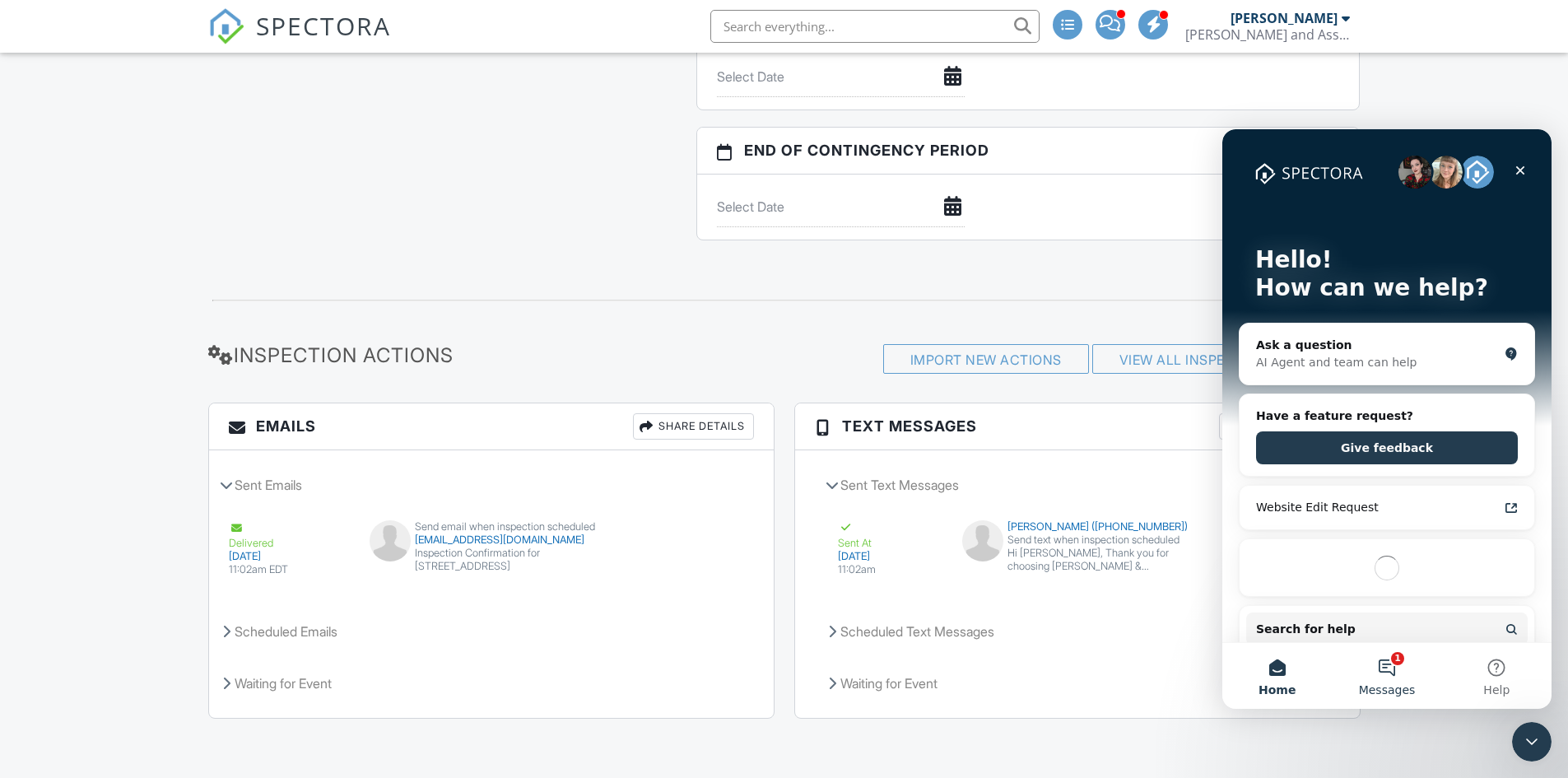
click at [1388, 671] on button "1 Messages" at bounding box center [1386, 676] width 109 height 66
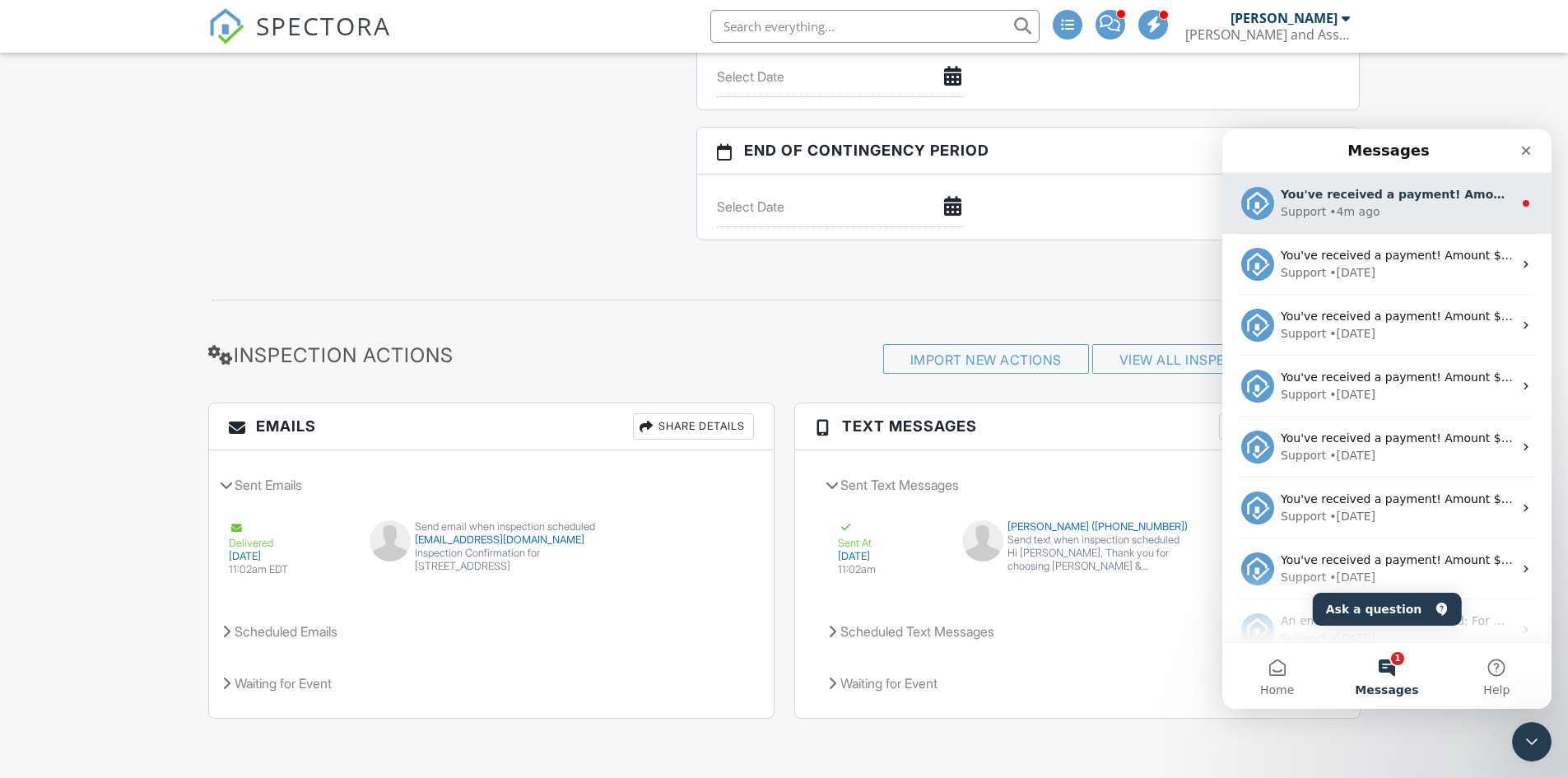
click at [1370, 203] on div "• 4m ago" at bounding box center [1354, 212] width 50 height 17
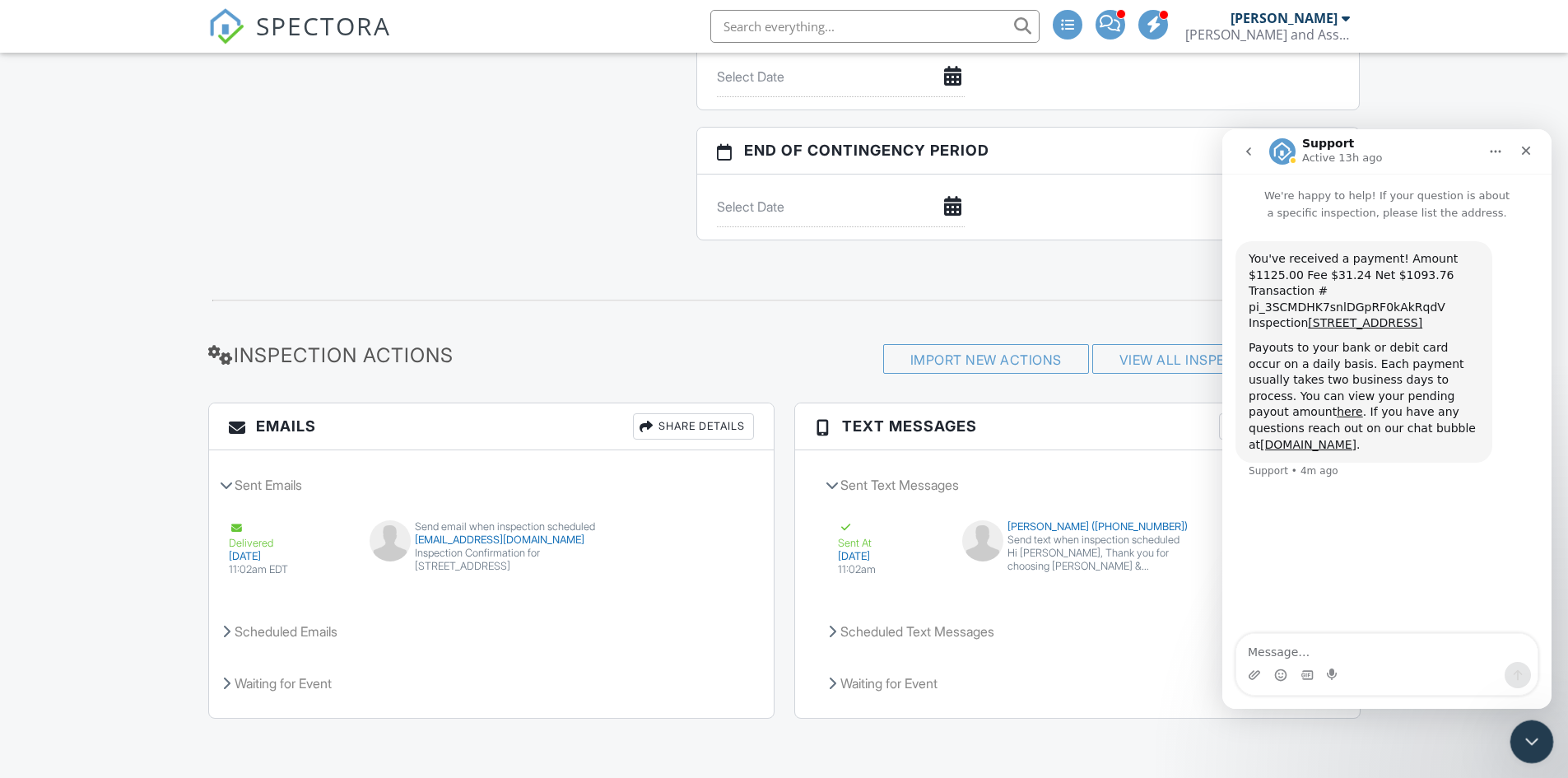
click at [1528, 735] on icon "Close Intercom Messenger" at bounding box center [1529, 739] width 20 height 20
